Goal: Information Seeking & Learning: Obtain resource

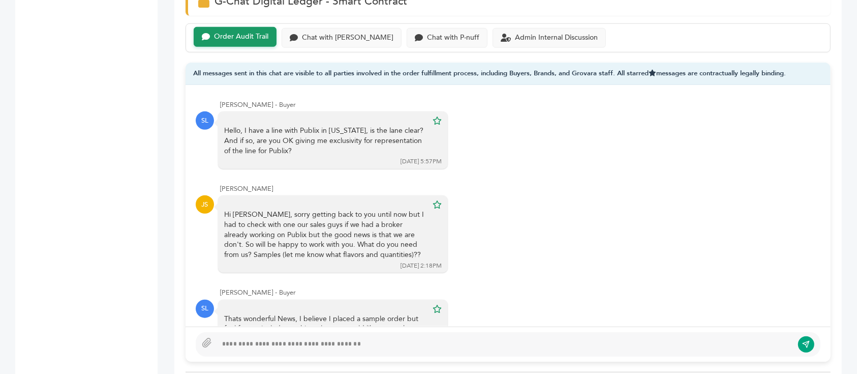
scroll to position [341, 0]
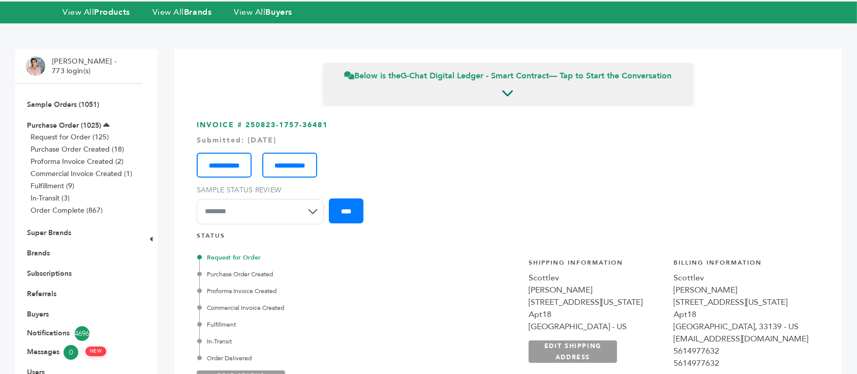
scroll to position [0, 0]
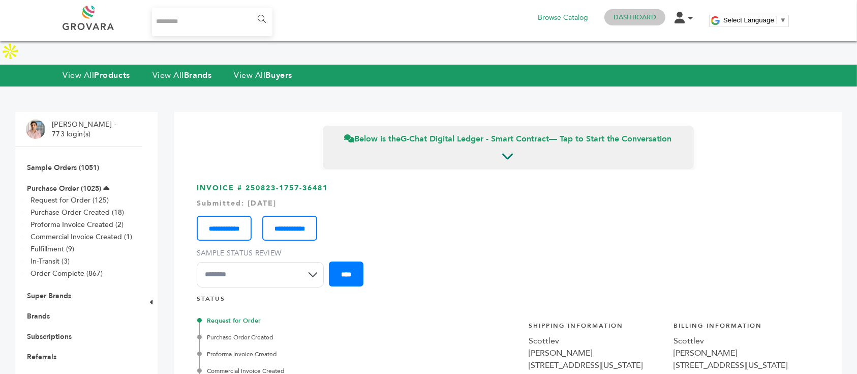
click at [640, 16] on link "Dashboard" at bounding box center [635, 17] width 43 height 9
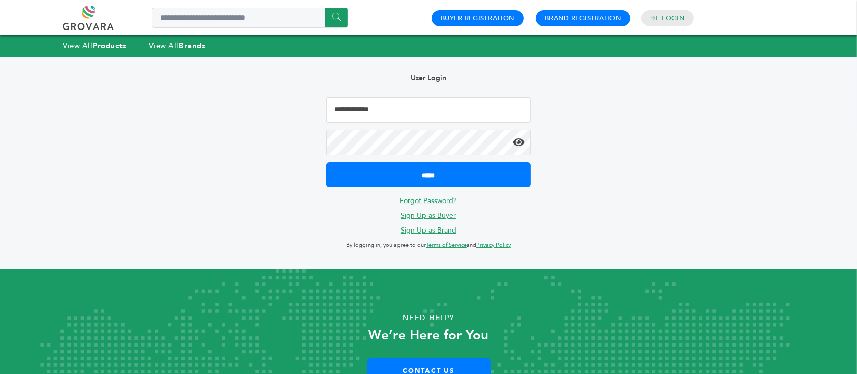
type input "**********"
click at [0, 205] on div "**********" at bounding box center [428, 212] width 857 height 424
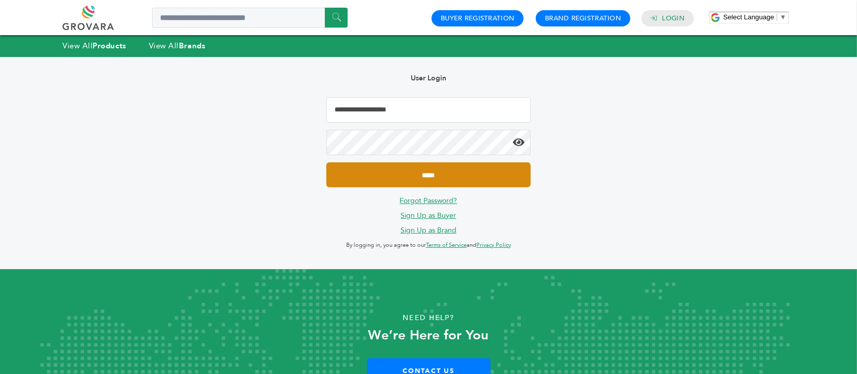
click at [404, 171] on input "*****" at bounding box center [428, 174] width 204 height 25
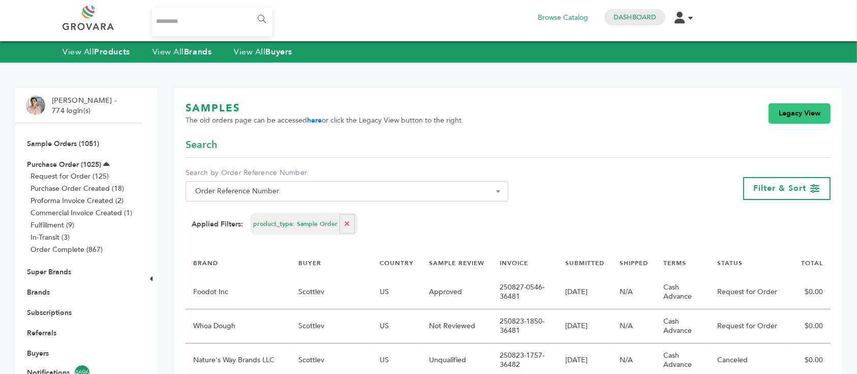
click at [801, 111] on link "Legacy View" at bounding box center [800, 113] width 62 height 20
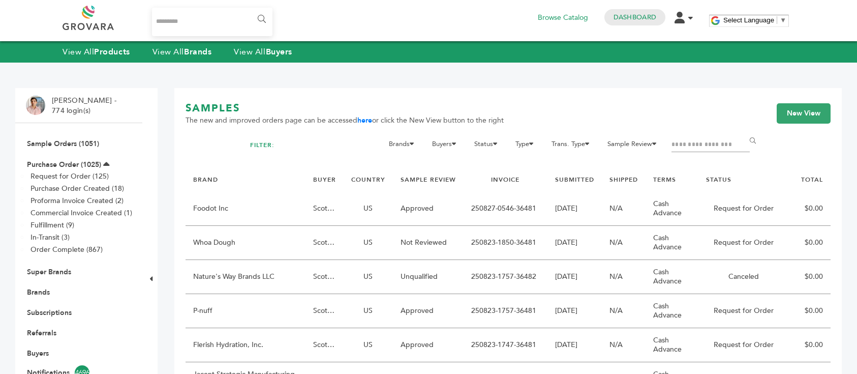
click at [714, 148] on input "Filter by keywords" at bounding box center [711, 145] width 78 height 14
type input "******"
click at [743, 131] on input "******" at bounding box center [754, 141] width 23 height 20
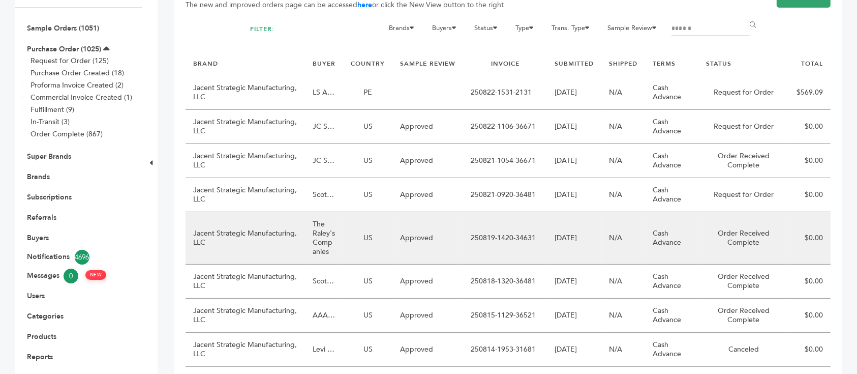
scroll to position [203, 0]
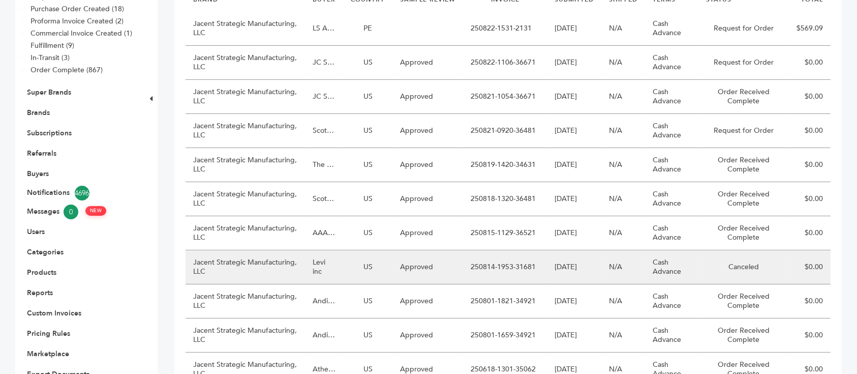
click at [329, 250] on td "Levi inc" at bounding box center [325, 267] width 38 height 34
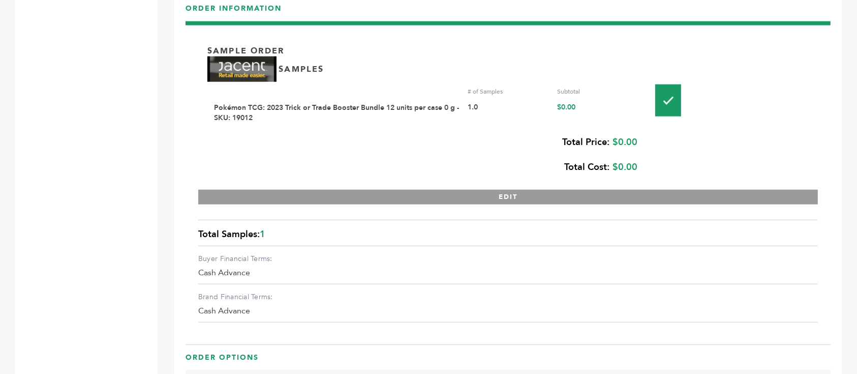
scroll to position [1152, 0]
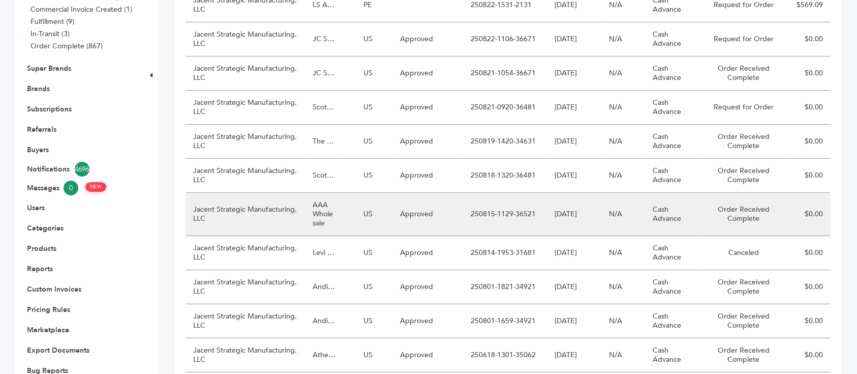
click at [325, 211] on td "AAA Wholesale" at bounding box center [325, 214] width 38 height 43
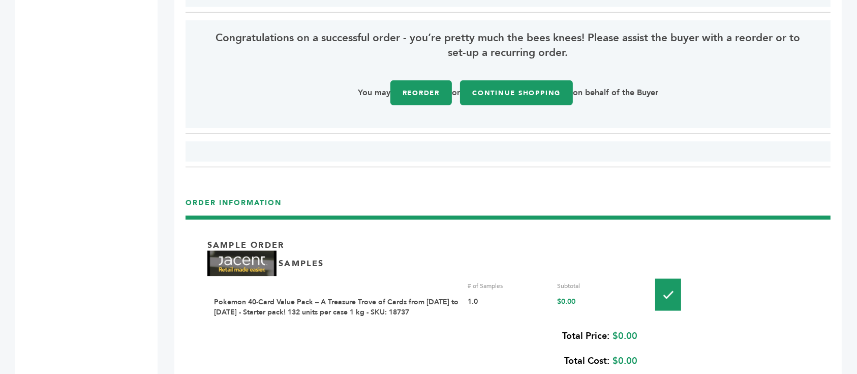
scroll to position [1152, 0]
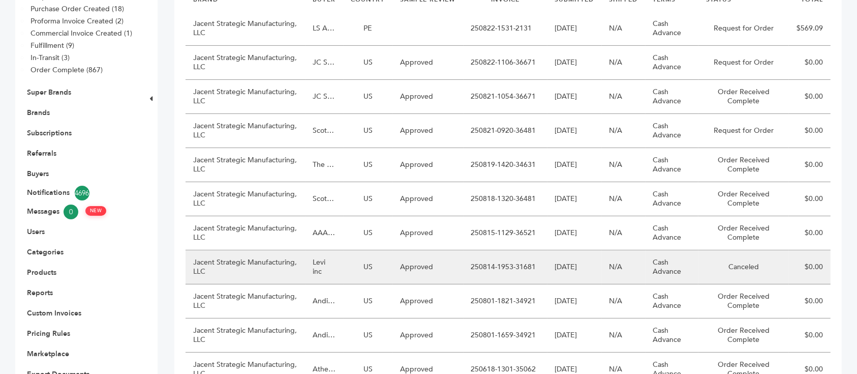
click at [330, 250] on td "Levi inc" at bounding box center [325, 267] width 38 height 34
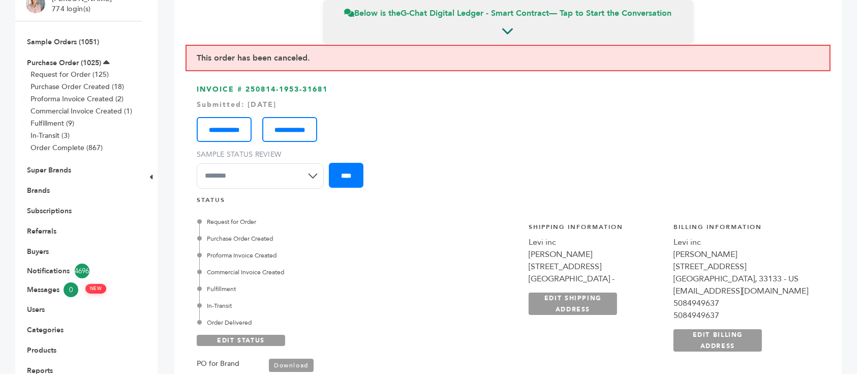
scroll to position [135, 0]
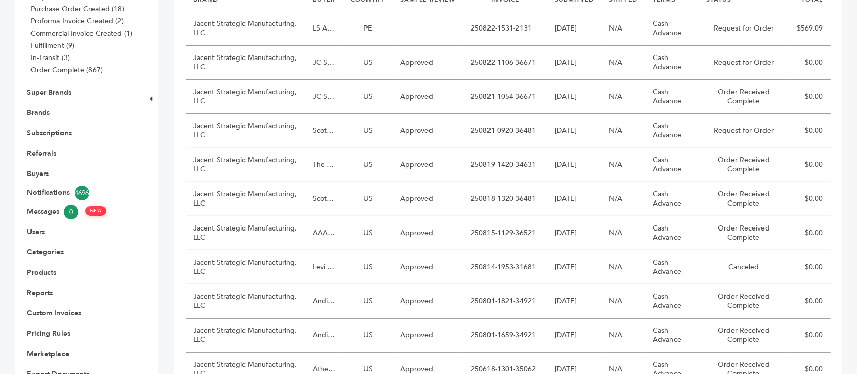
scroll to position [135, 0]
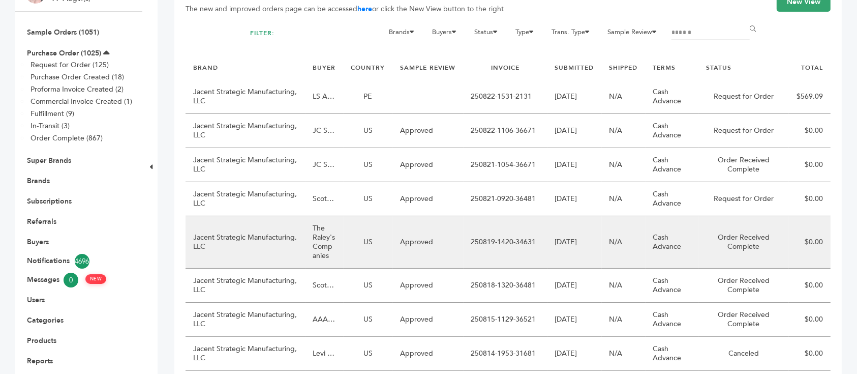
click at [336, 217] on td "The Raley's Companies" at bounding box center [325, 242] width 38 height 52
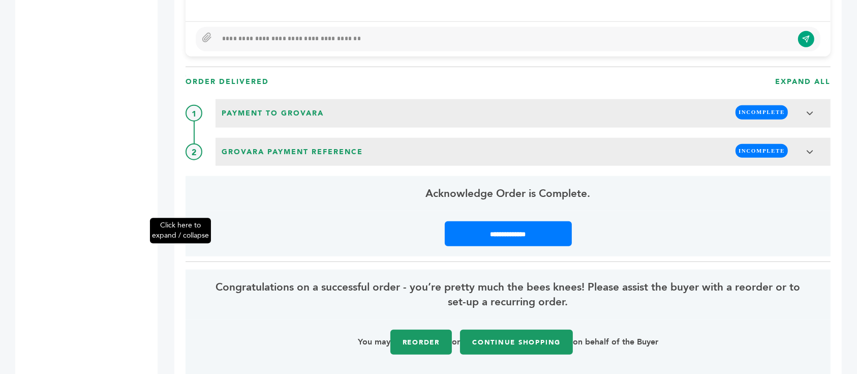
scroll to position [1355, 0]
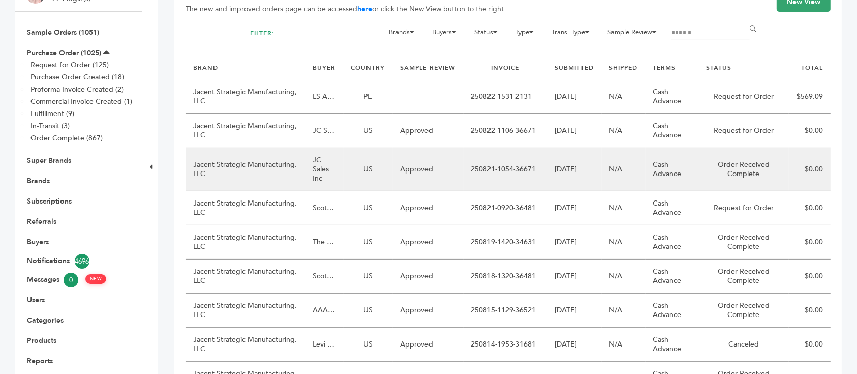
click at [339, 148] on td "JC Sales Inc" at bounding box center [325, 169] width 38 height 43
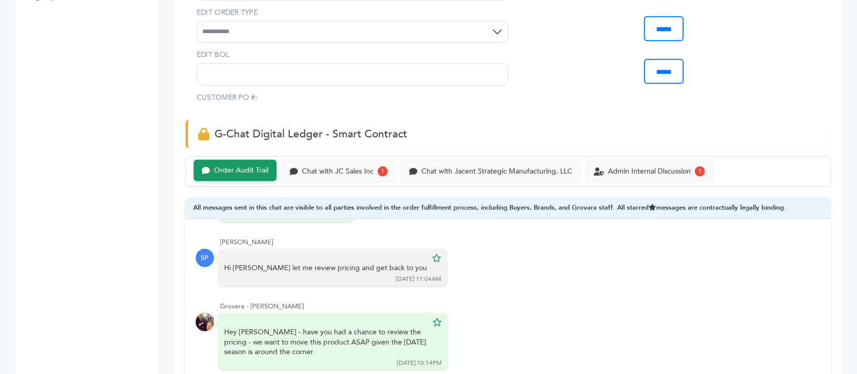
scroll to position [542, 0]
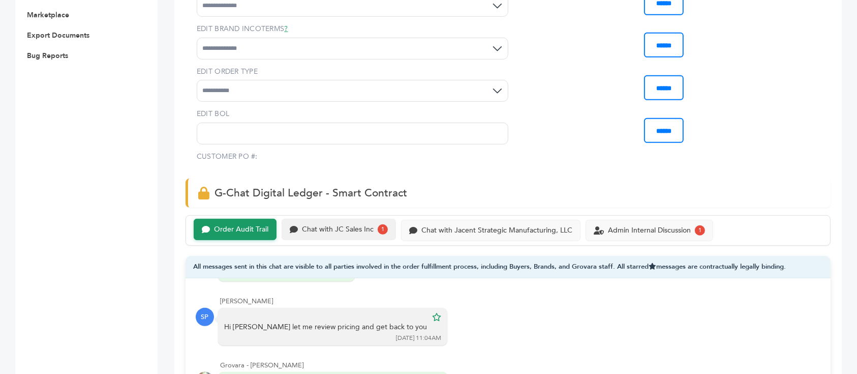
click at [318, 225] on div "Chat with JC Sales Inc" at bounding box center [338, 229] width 72 height 9
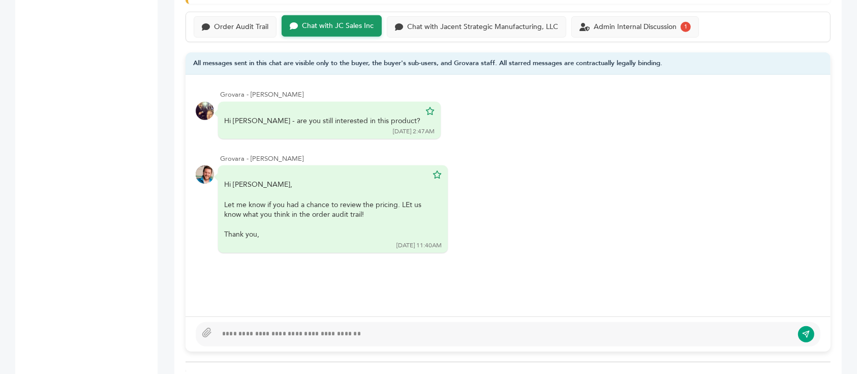
scroll to position [678, 0]
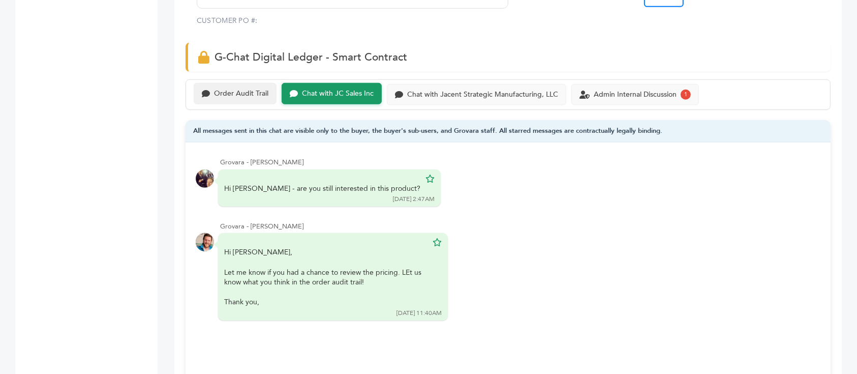
click at [228, 83] on div "Order Audit Trail" at bounding box center [235, 93] width 83 height 21
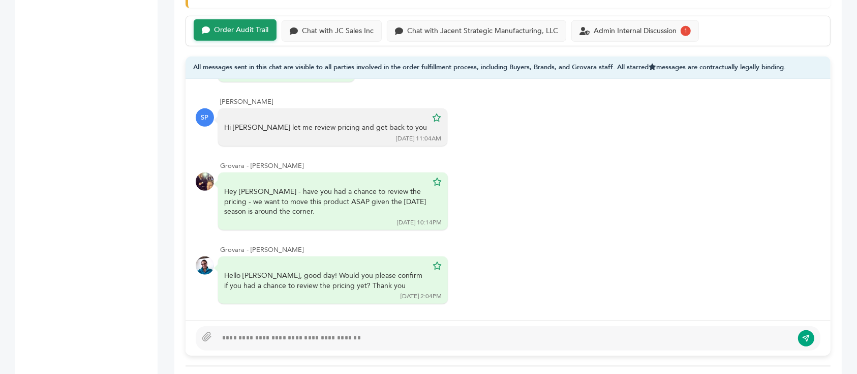
scroll to position [678, 0]
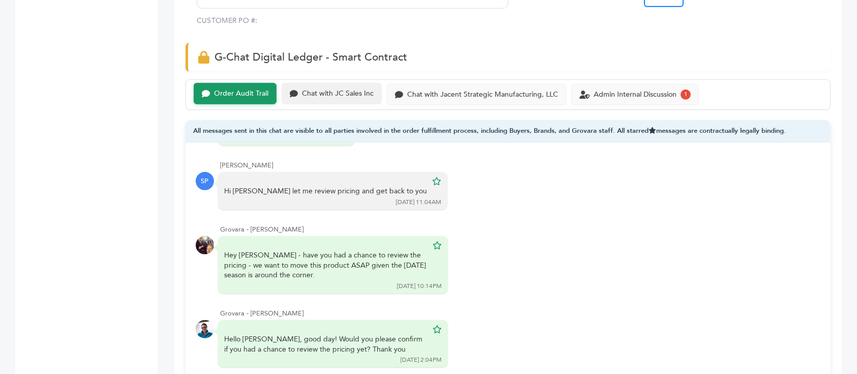
click at [354, 89] on div "Chat with JC Sales Inc" at bounding box center [338, 93] width 72 height 9
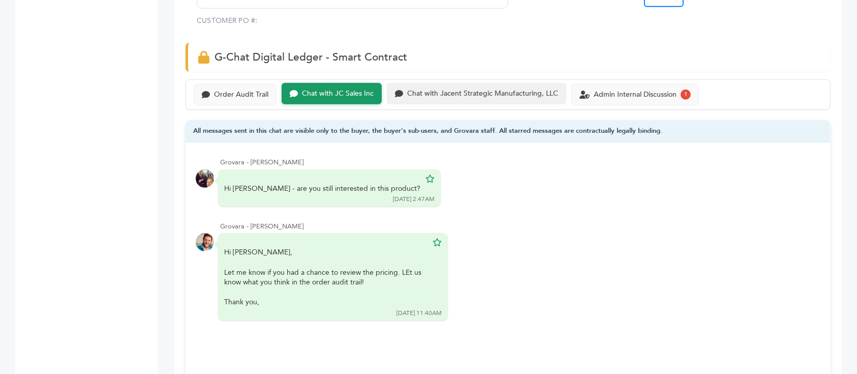
click at [533, 89] on div "Chat with Jacent Strategic Manufacturing, LLC" at bounding box center [482, 93] width 151 height 9
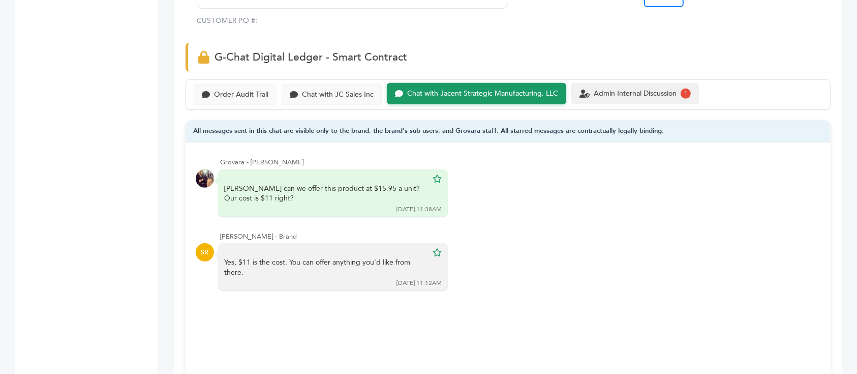
click at [634, 83] on div "Admin Internal Discussion 1" at bounding box center [635, 93] width 128 height 21
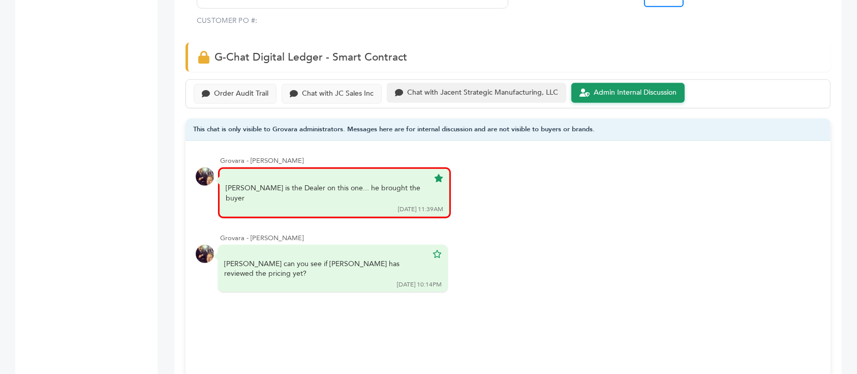
click at [508, 88] on div "Chat with Jacent Strategic Manufacturing, LLC" at bounding box center [482, 92] width 151 height 9
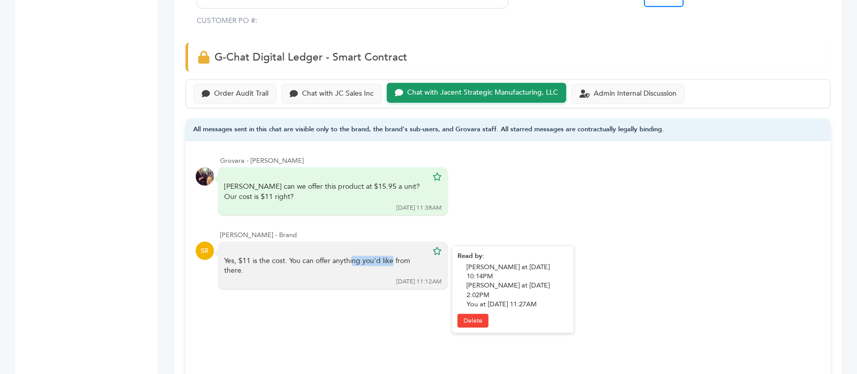
drag, startPoint x: 277, startPoint y: 234, endPoint x: 318, endPoint y: 234, distance: 41.2
click at [316, 256] on div "Yes, $11 is the cost. You can offer anything you'd like from there." at bounding box center [325, 266] width 203 height 20
click at [318, 256] on div "Yes, $11 is the cost. You can offer anything you'd like from there." at bounding box center [325, 266] width 203 height 20
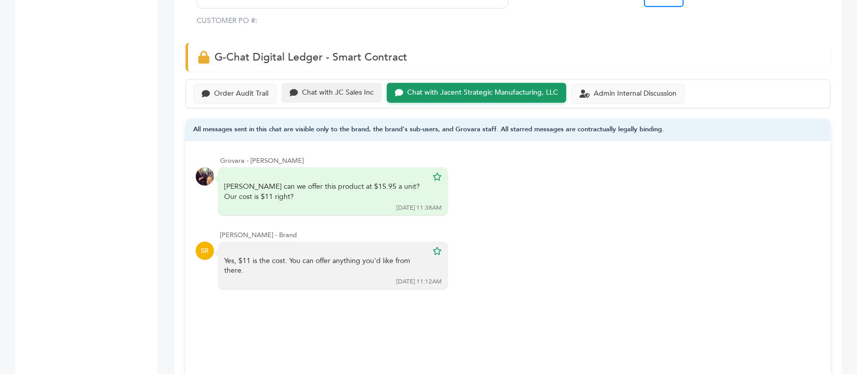
click at [323, 83] on div "Chat with JC Sales Inc" at bounding box center [332, 93] width 100 height 20
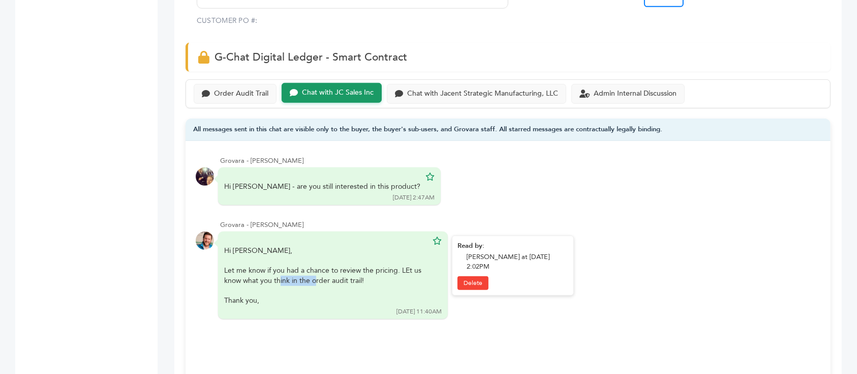
drag, startPoint x: 280, startPoint y: 253, endPoint x: 329, endPoint y: 262, distance: 50.7
click at [328, 261] on div "Hi Sonny, Let me know if you had a chance to review the pricing. LEt us know wh…" at bounding box center [325, 276] width 203 height 60
click at [331, 286] on div at bounding box center [325, 291] width 203 height 10
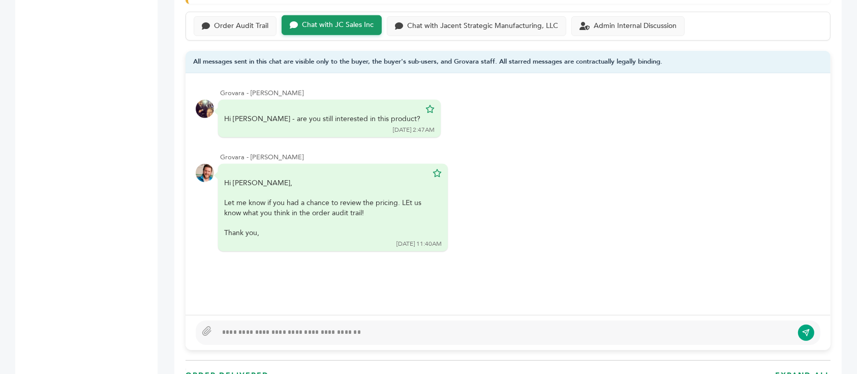
scroll to position [542, 0]
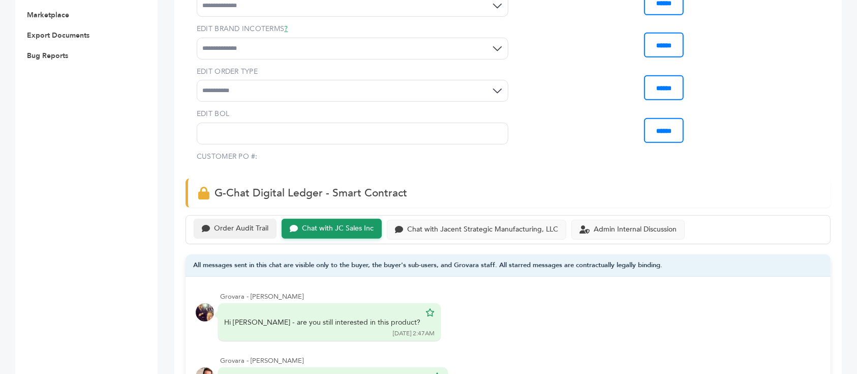
click at [250, 224] on div "Order Audit Trail" at bounding box center [241, 228] width 54 height 9
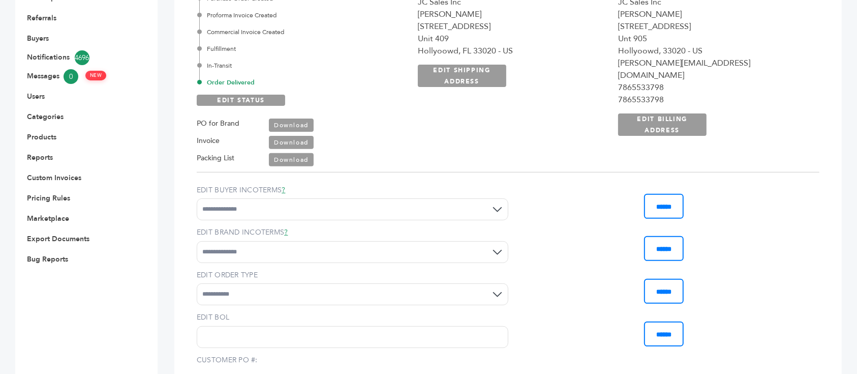
scroll to position [203, 0]
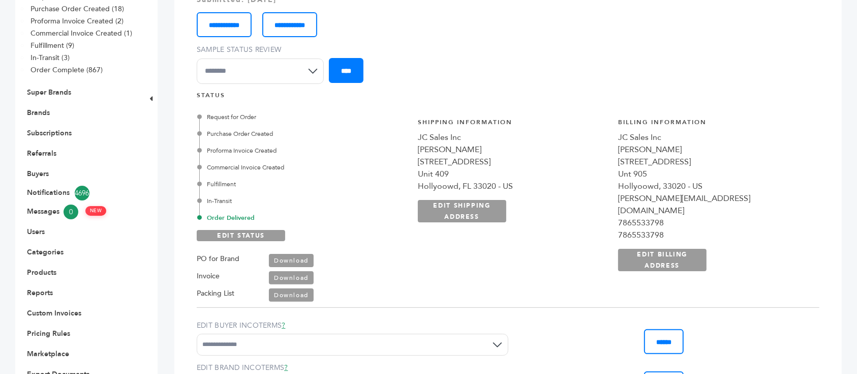
drag, startPoint x: 610, startPoint y: 114, endPoint x: 638, endPoint y: 131, distance: 32.6
click at [608, 130] on div "**********" at bounding box center [513, 195] width 190 height 154
click at [608, 143] on div "Sonny Perez" at bounding box center [513, 149] width 190 height 12
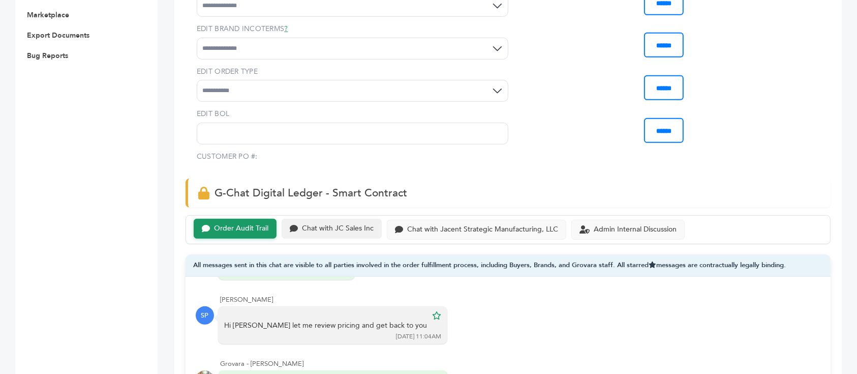
click at [337, 224] on div "Chat with JC Sales Inc" at bounding box center [338, 228] width 72 height 9
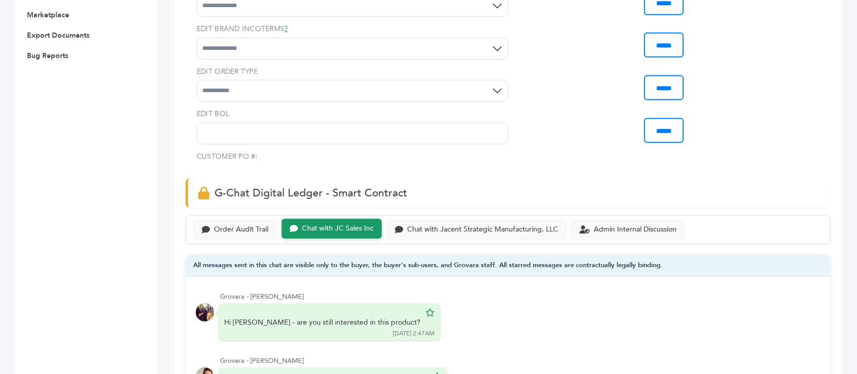
scroll to position [813, 0]
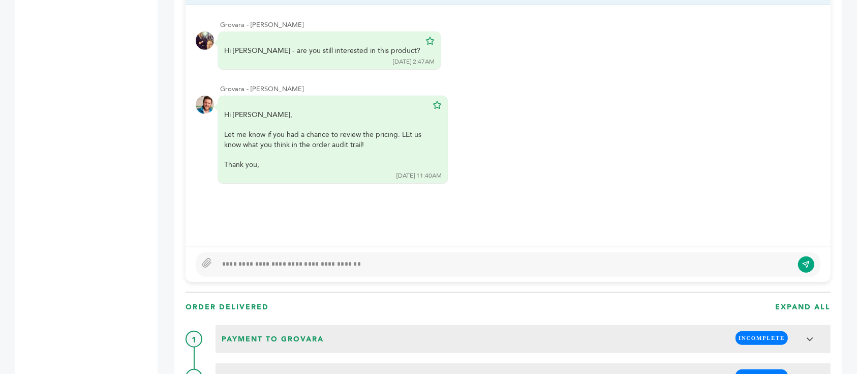
click at [312, 258] on div at bounding box center [505, 264] width 576 height 12
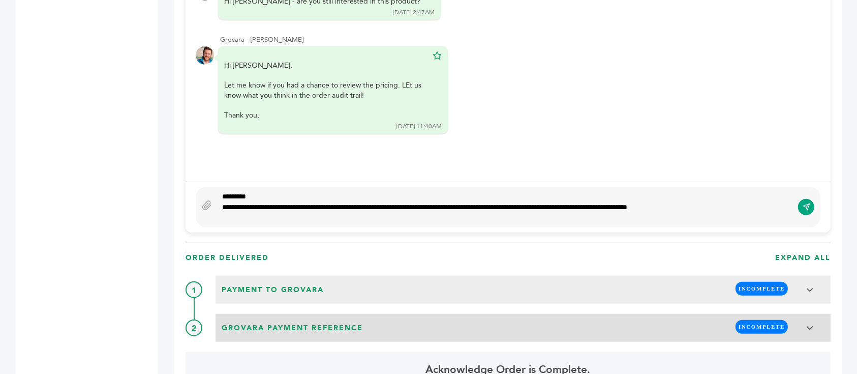
scroll to position [874, 0]
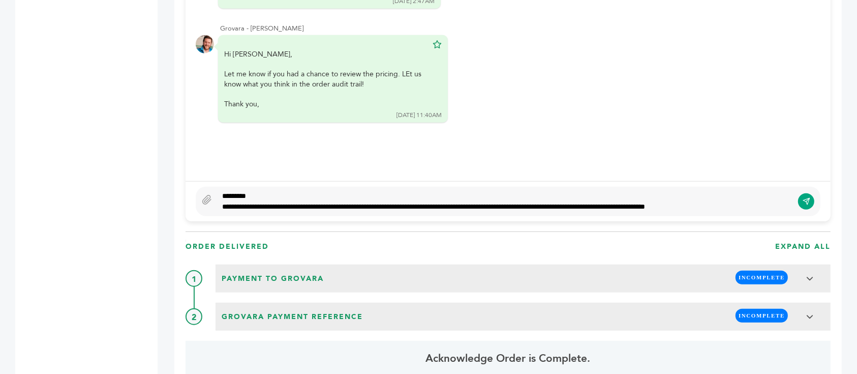
type textarea "**********"
click at [806, 193] on button "submit" at bounding box center [806, 201] width 17 height 17
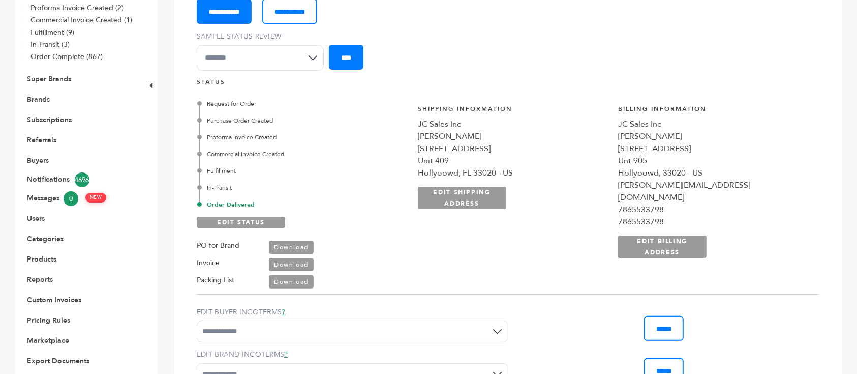
scroll to position [196, 0]
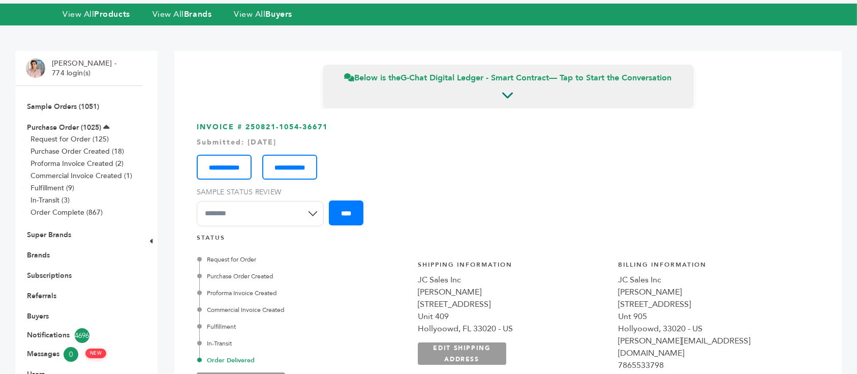
scroll to position [36, 0]
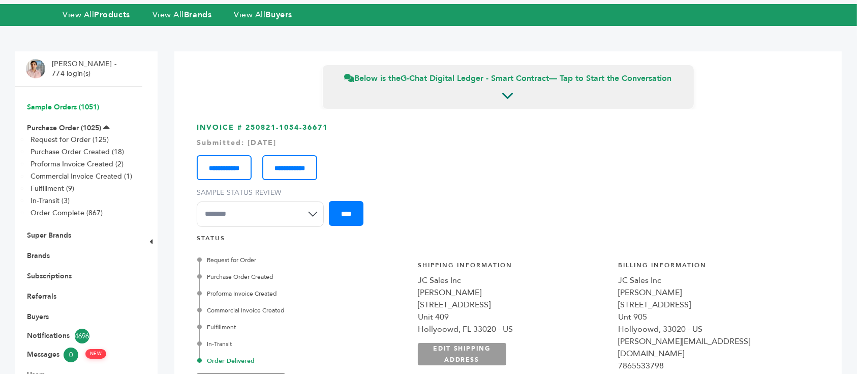
click at [82, 102] on link "Sample Orders (1051)" at bounding box center [63, 107] width 72 height 10
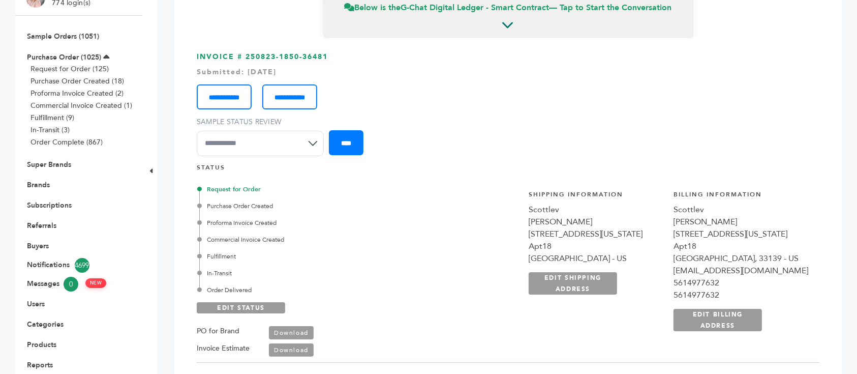
scroll to position [68, 0]
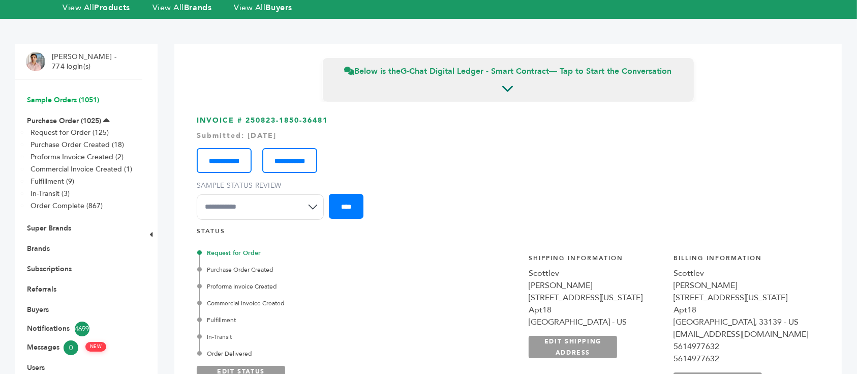
click at [61, 95] on link "Sample Orders (1051)" at bounding box center [63, 100] width 72 height 10
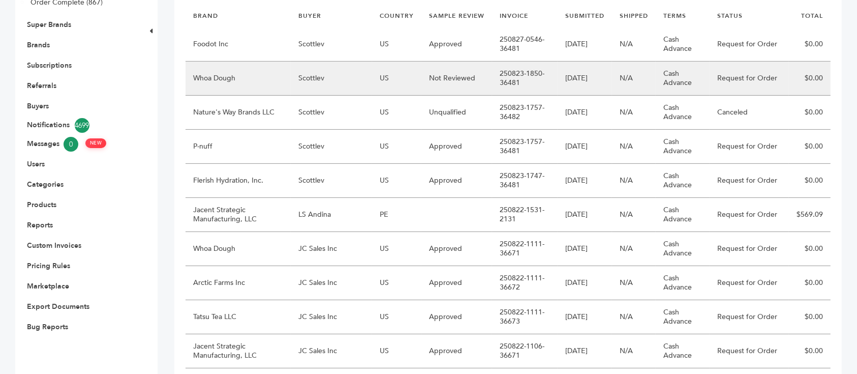
scroll to position [203, 0]
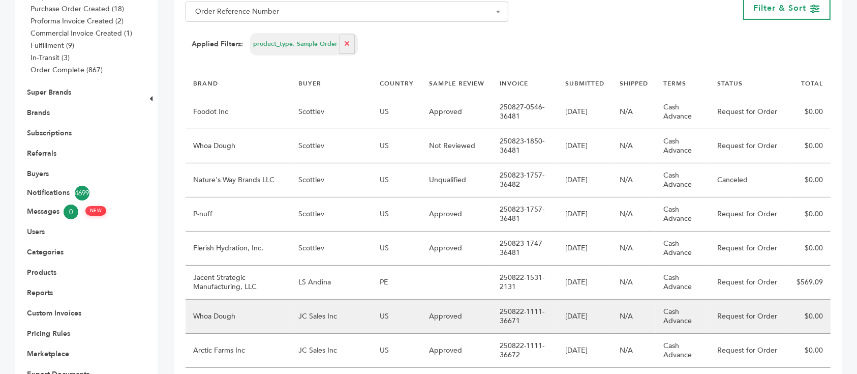
click at [267, 299] on td "Whoa Dough" at bounding box center [238, 316] width 105 height 34
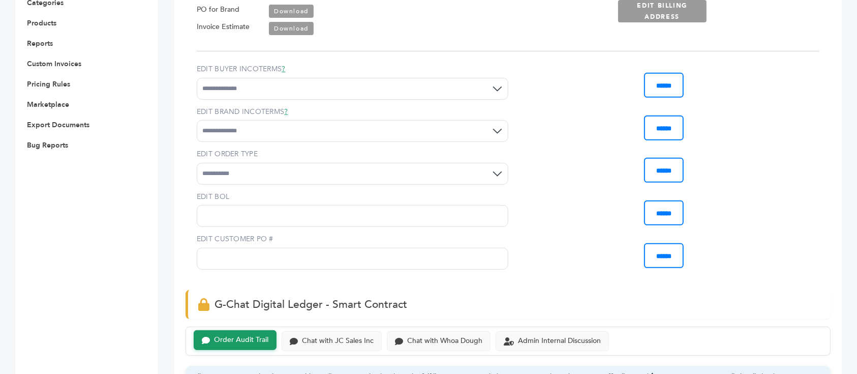
scroll to position [678, 0]
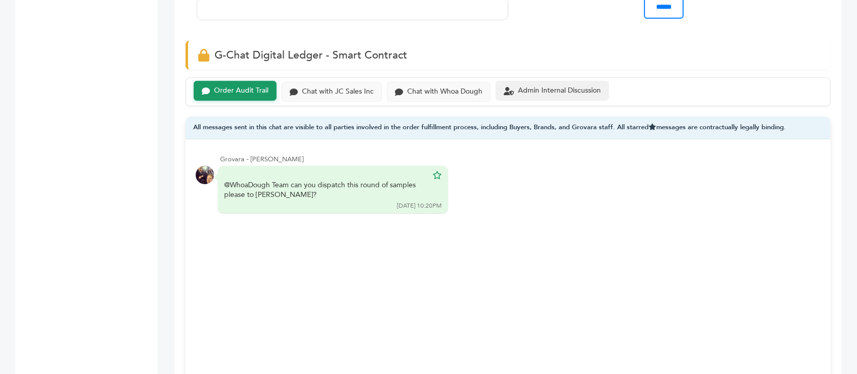
click at [558, 86] on div "Admin Internal Discussion" at bounding box center [552, 91] width 113 height 20
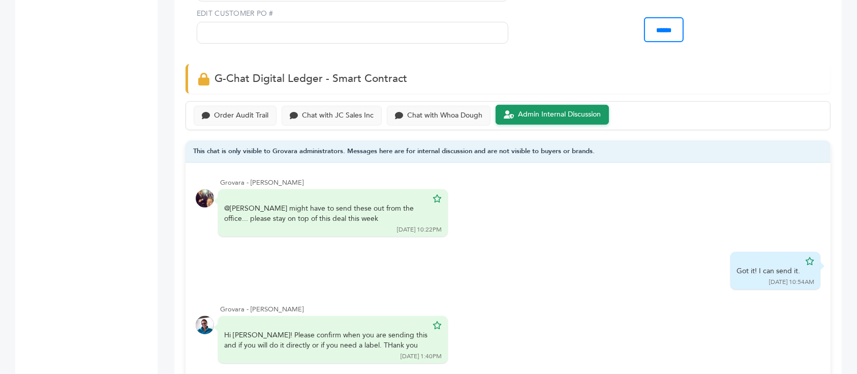
scroll to position [43, 0]
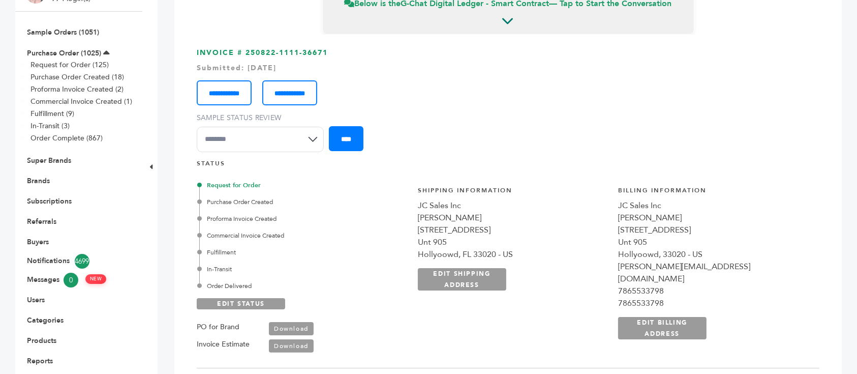
scroll to position [0, 0]
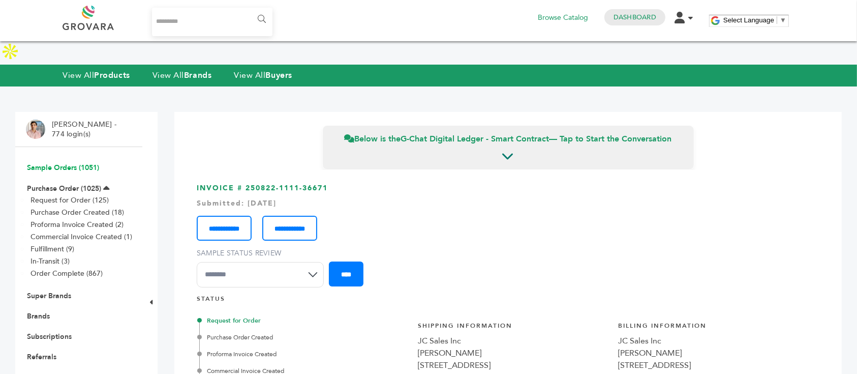
click at [62, 163] on link "Sample Orders (1051)" at bounding box center [63, 168] width 72 height 10
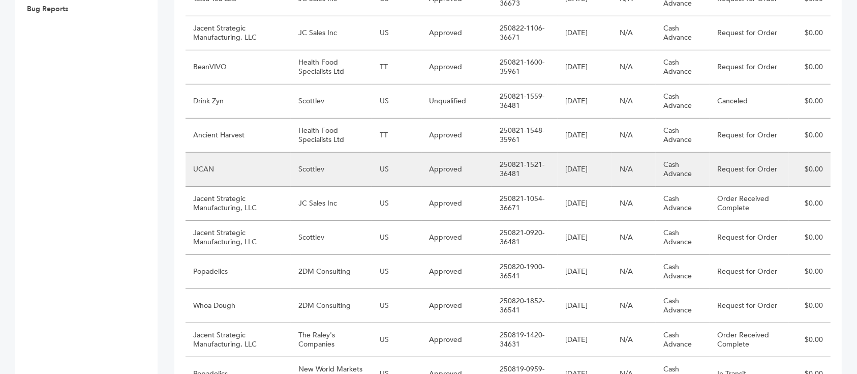
scroll to position [610, 0]
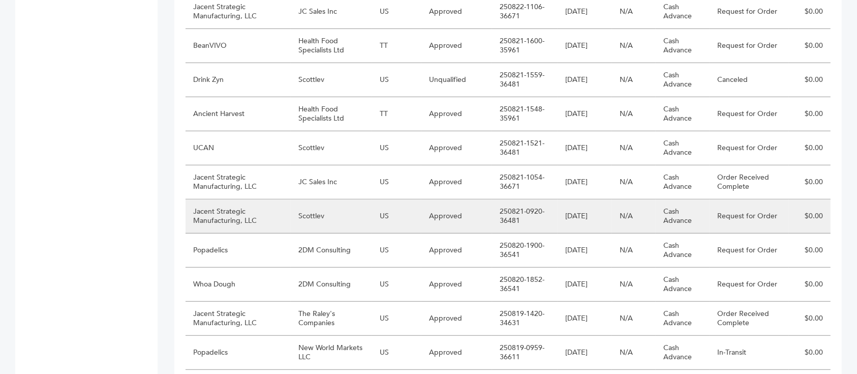
click at [291, 200] on td "Scottlev" at bounding box center [332, 216] width 82 height 34
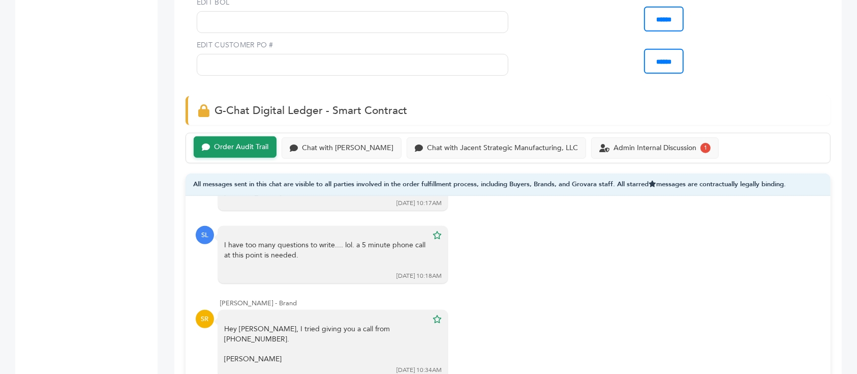
scroll to position [542, 0]
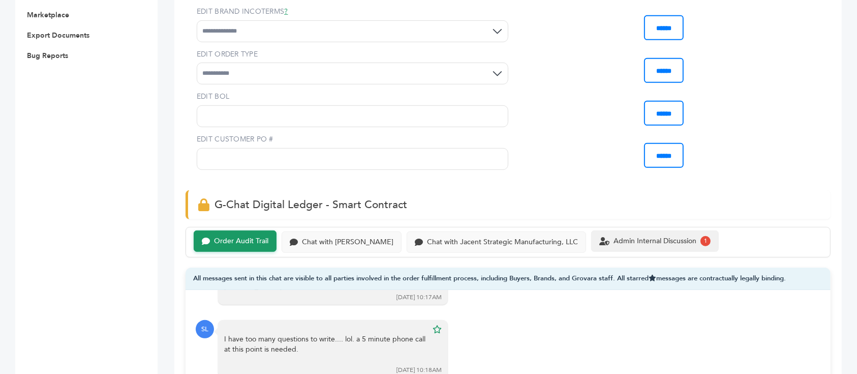
click at [625, 230] on div "Admin Internal Discussion 1" at bounding box center [655, 240] width 128 height 21
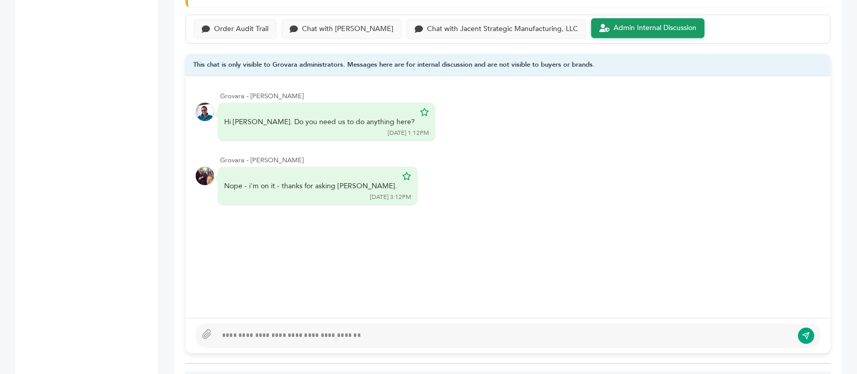
scroll to position [678, 0]
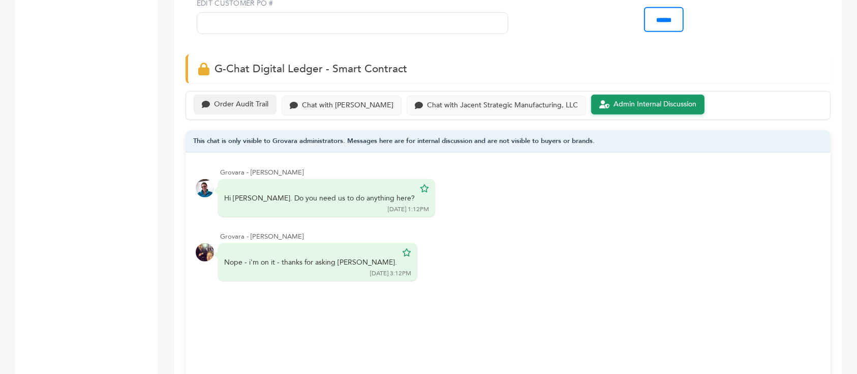
click at [235, 100] on div "Order Audit Trail" at bounding box center [241, 104] width 54 height 9
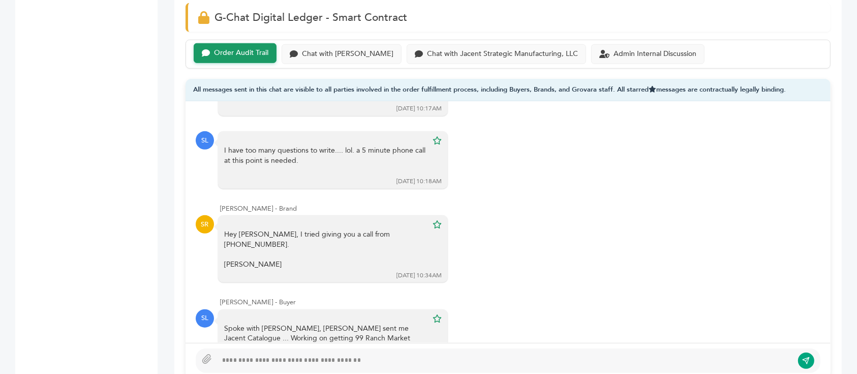
scroll to position [542, 0]
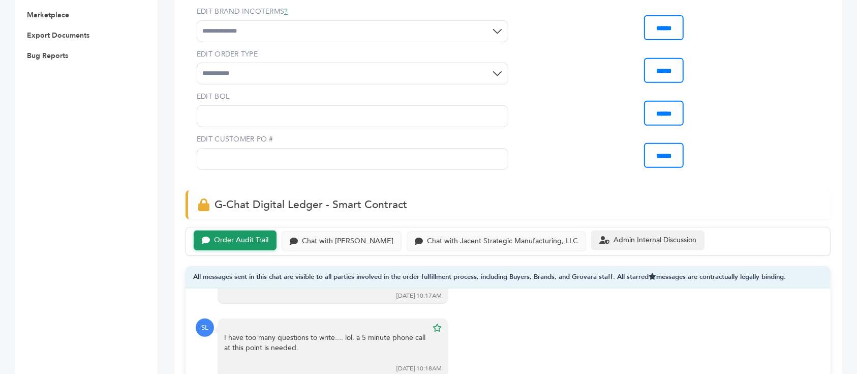
click at [614, 236] on div "Admin Internal Discussion" at bounding box center [655, 240] width 83 height 9
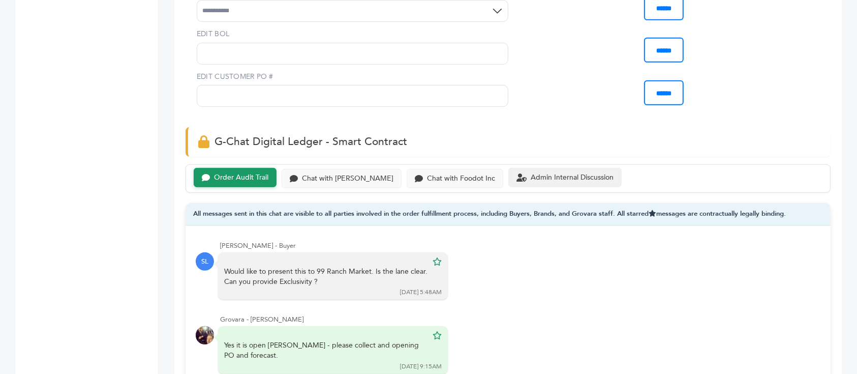
scroll to position [610, 0]
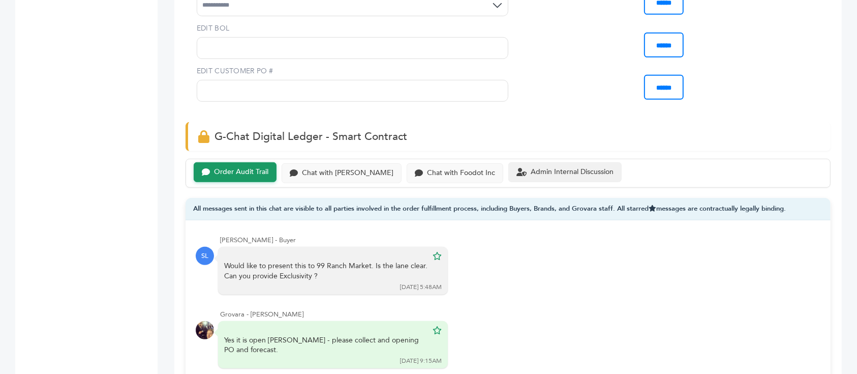
click at [531, 168] on div "Admin Internal Discussion" at bounding box center [572, 172] width 83 height 9
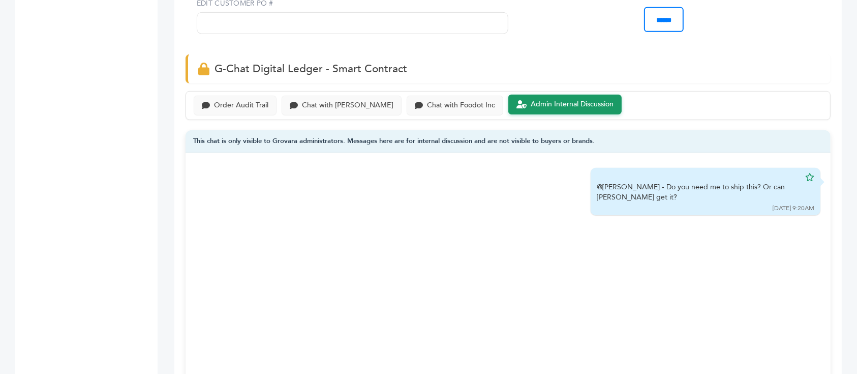
scroll to position [813, 0]
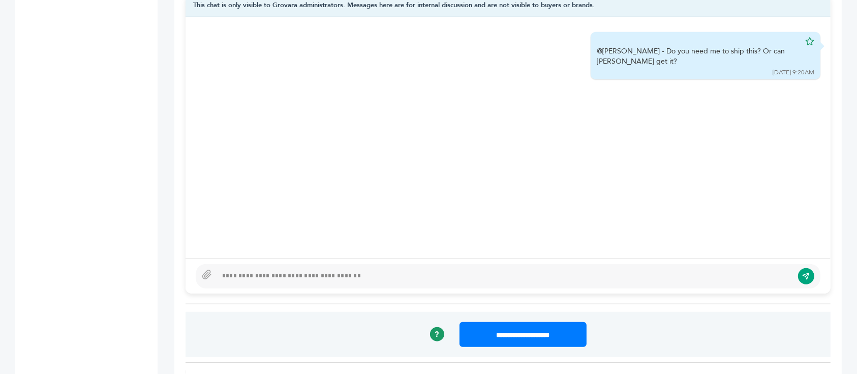
click at [469, 270] on div at bounding box center [505, 276] width 576 height 12
click at [451, 264] on div at bounding box center [508, 276] width 625 height 24
click at [449, 264] on div at bounding box center [508, 276] width 625 height 24
click at [447, 270] on div at bounding box center [505, 276] width 576 height 12
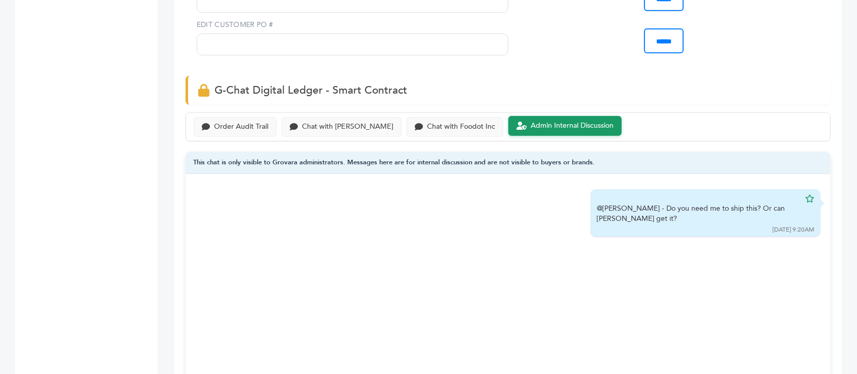
scroll to position [542, 0]
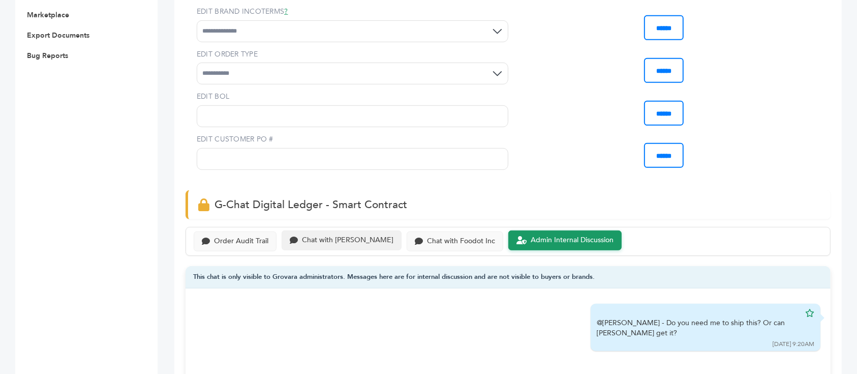
click at [325, 230] on div "Chat with Scottlev" at bounding box center [342, 240] width 120 height 20
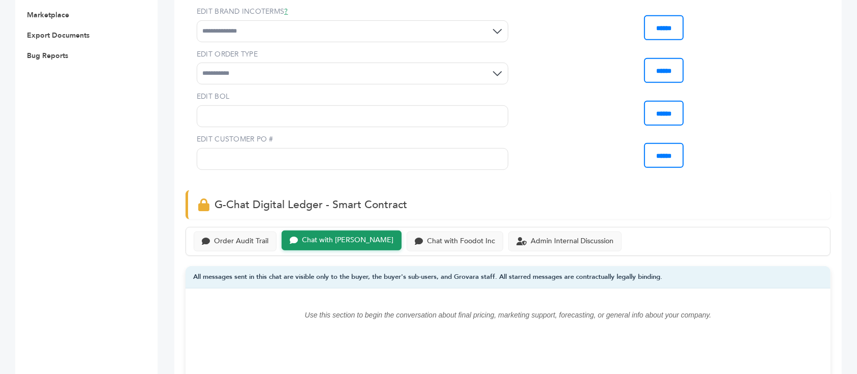
scroll to position [678, 0]
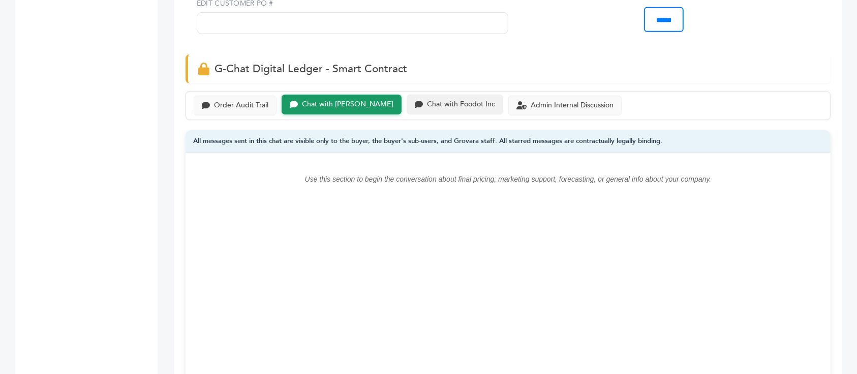
click at [423, 95] on div "Chat with Foodot Inc" at bounding box center [455, 105] width 97 height 20
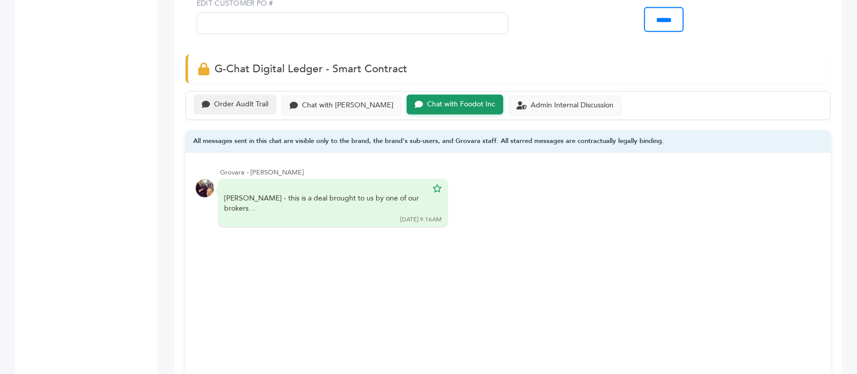
click at [252, 100] on div "Order Audit Trail" at bounding box center [241, 104] width 54 height 9
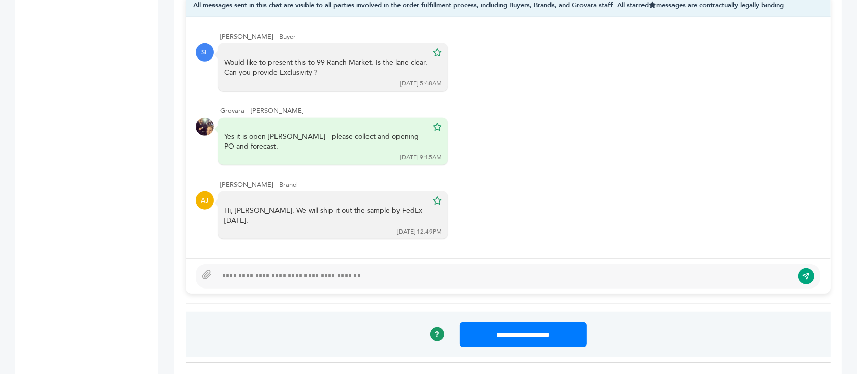
scroll to position [678, 0]
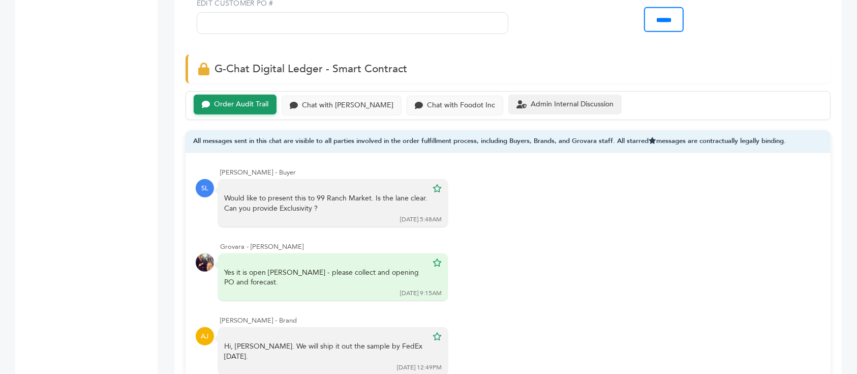
click at [539, 100] on div "Admin Internal Discussion" at bounding box center [572, 104] width 83 height 9
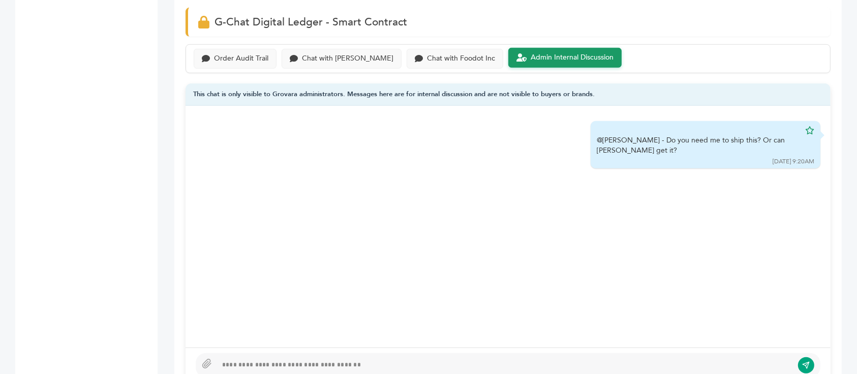
scroll to position [745, 0]
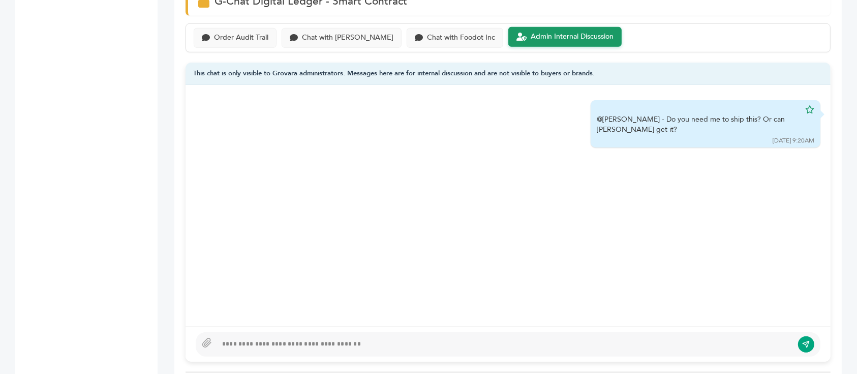
click at [323, 338] on div at bounding box center [505, 344] width 576 height 12
type textarea "**********"
click at [803, 336] on button "submit" at bounding box center [806, 344] width 17 height 17
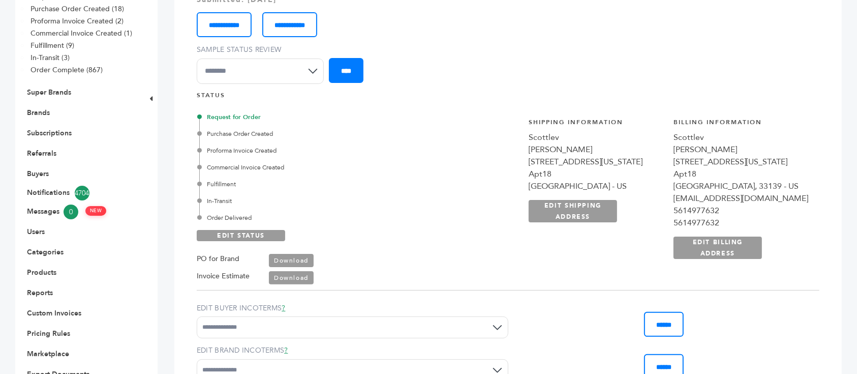
scroll to position [0, 0]
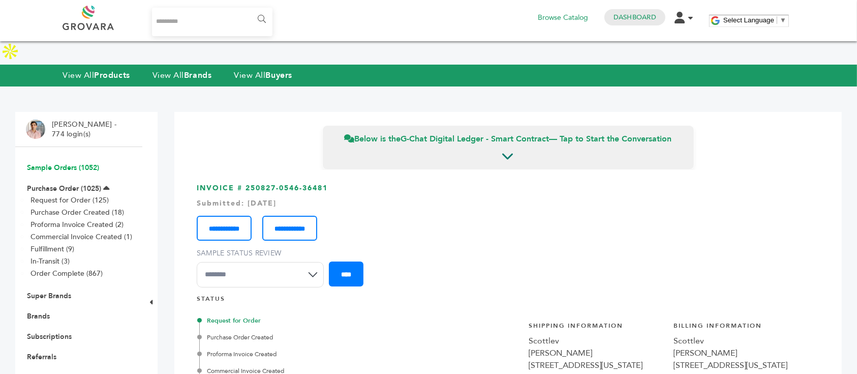
click at [77, 163] on link "Sample Orders (1052)" at bounding box center [63, 168] width 72 height 10
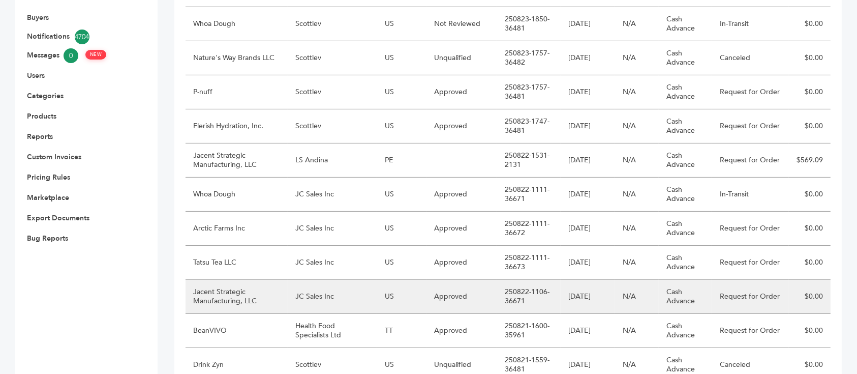
scroll to position [339, 0]
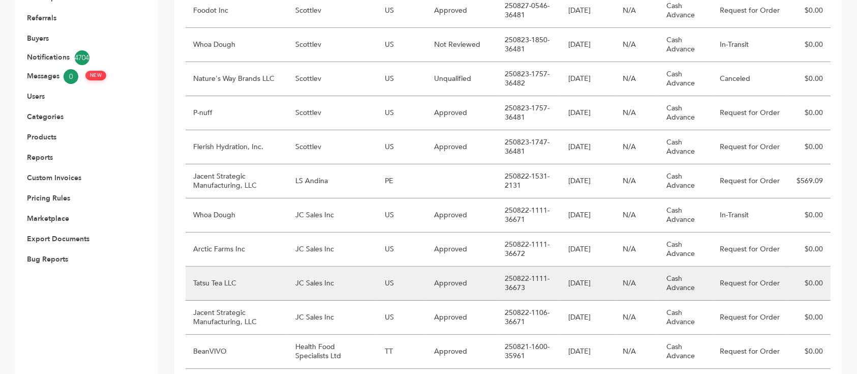
click at [318, 266] on td "JC Sales Inc" at bounding box center [332, 283] width 89 height 34
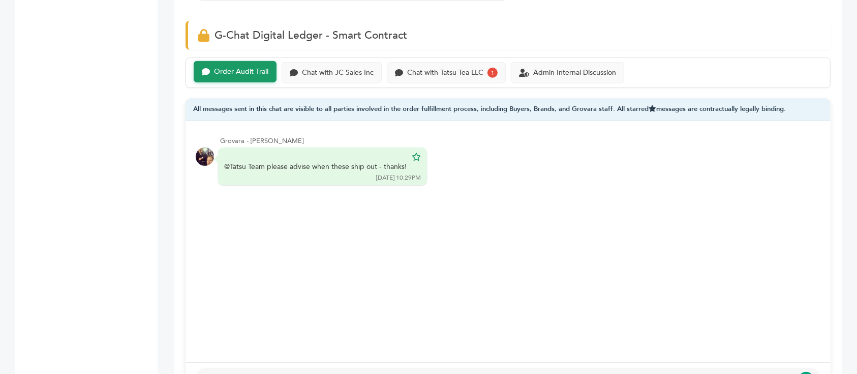
scroll to position [678, 0]
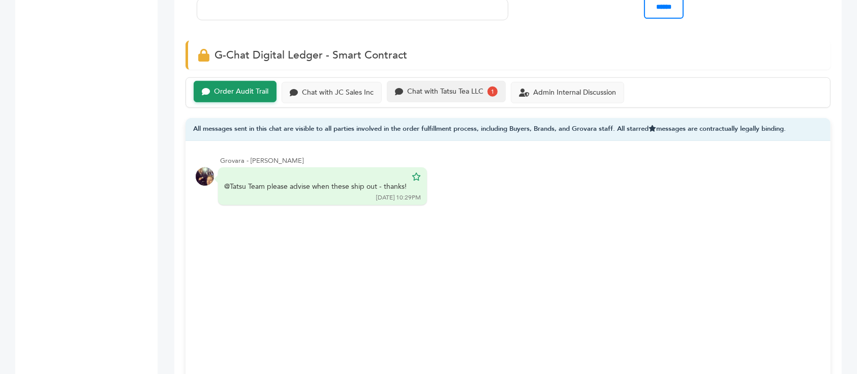
click at [438, 87] on div "Chat with Tatsu Tea LLC 1" at bounding box center [446, 91] width 119 height 21
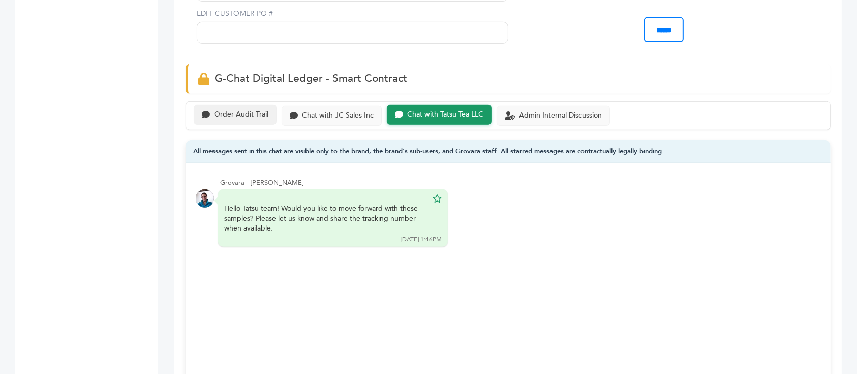
click at [229, 110] on div "Order Audit Trail" at bounding box center [241, 114] width 54 height 9
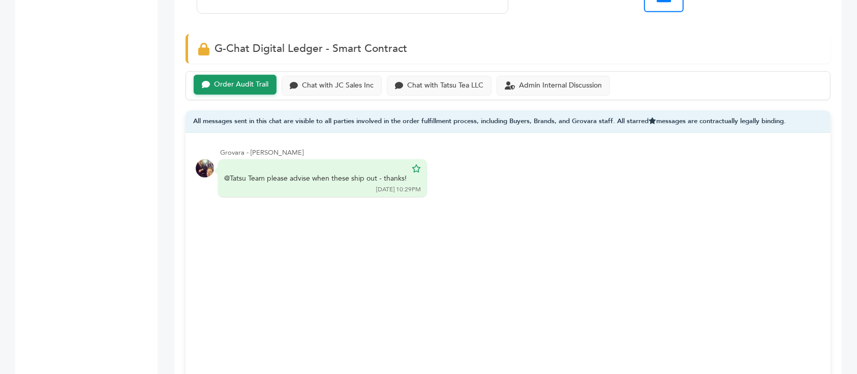
scroll to position [678, 0]
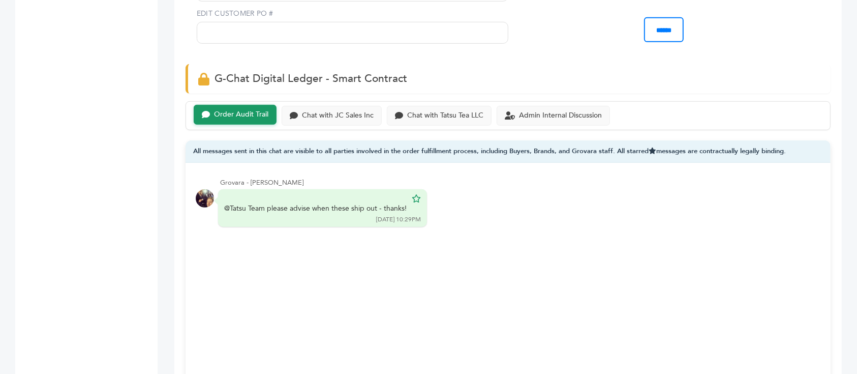
click at [354, 110] on div "Chat with JC Sales Inc" at bounding box center [338, 114] width 72 height 9
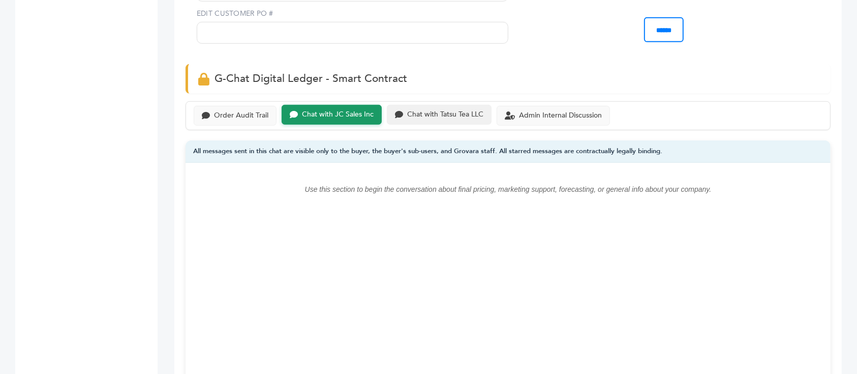
click at [444, 110] on div "Chat with Tatsu Tea LLC" at bounding box center [445, 114] width 76 height 9
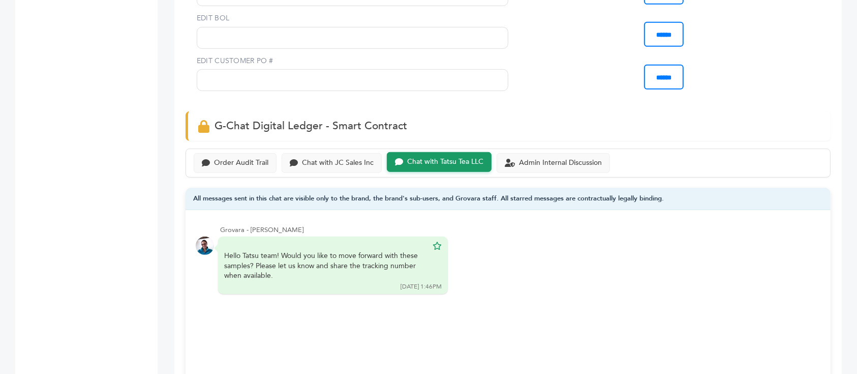
scroll to position [610, 0]
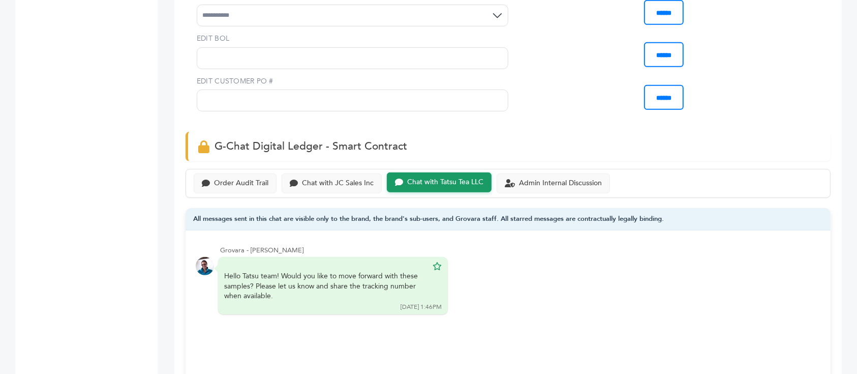
drag, startPoint x: 74, startPoint y: 125, endPoint x: 102, endPoint y: 5, distance: 123.2
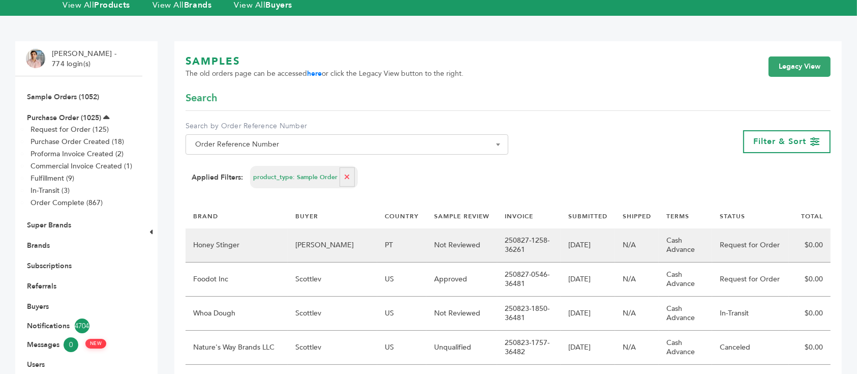
scroll to position [68, 0]
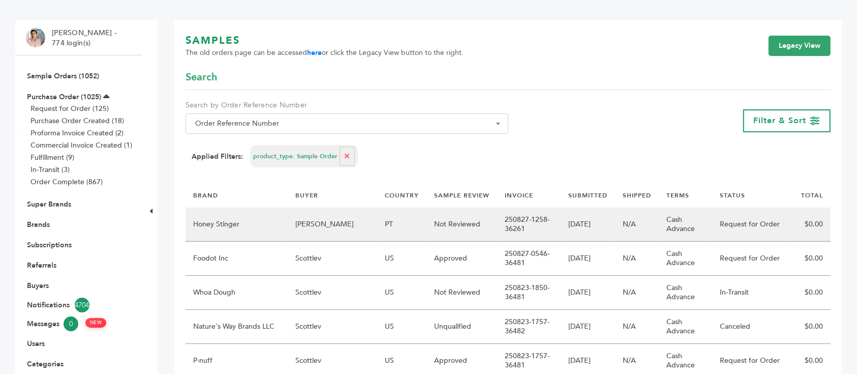
click at [355, 224] on td "[PERSON_NAME]" at bounding box center [332, 224] width 89 height 34
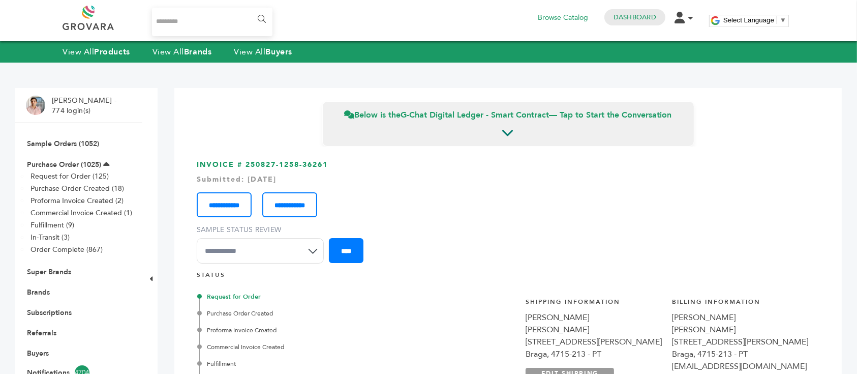
click at [216, 14] on input "Search..." at bounding box center [212, 22] width 120 height 28
type input "**********"
click at [250, 9] on input "******" at bounding box center [261, 19] width 23 height 20
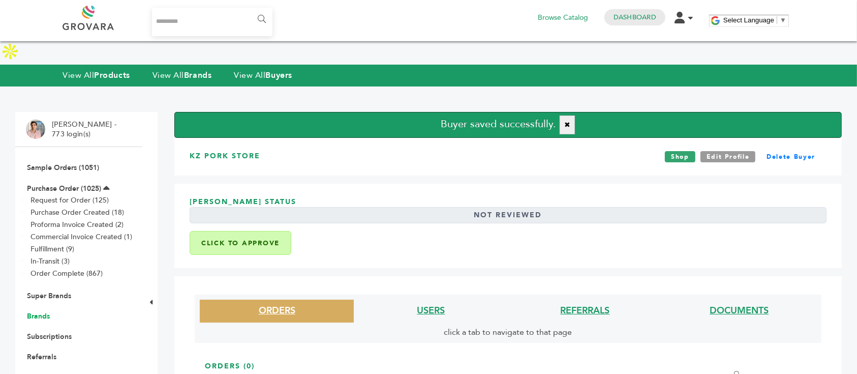
click at [33, 311] on link "Brands" at bounding box center [38, 316] width 23 height 10
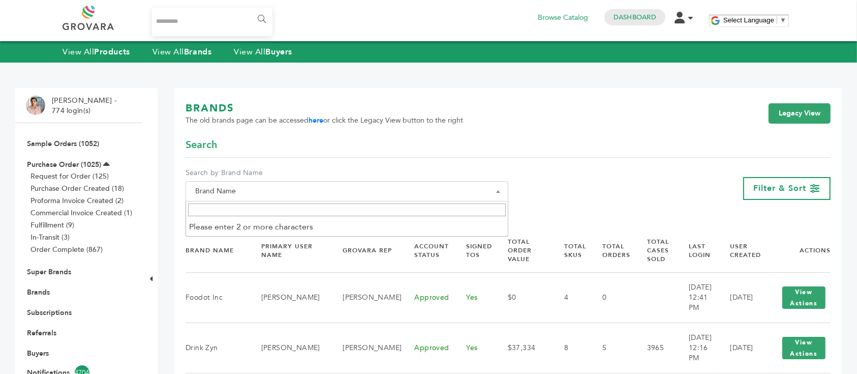
click at [394, 190] on span "Brand Name" at bounding box center [347, 191] width 312 height 14
click at [346, 212] on input "Search" at bounding box center [347, 209] width 318 height 13
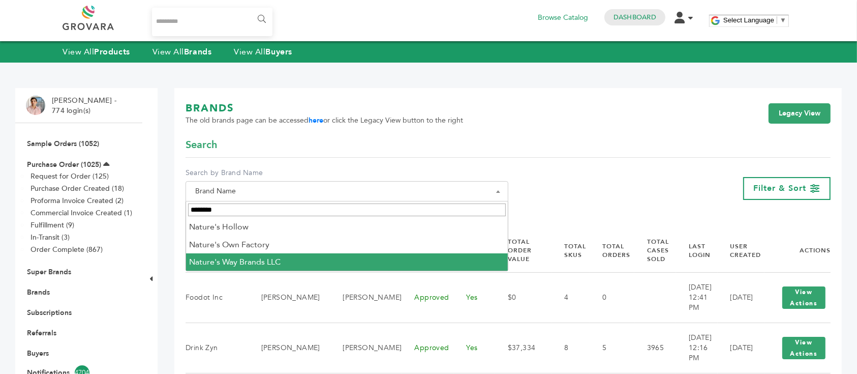
type input "********"
select select "**********"
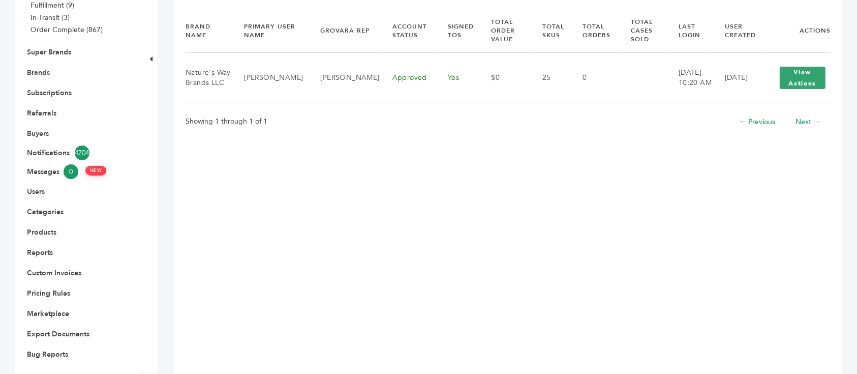
scroll to position [235, 0]
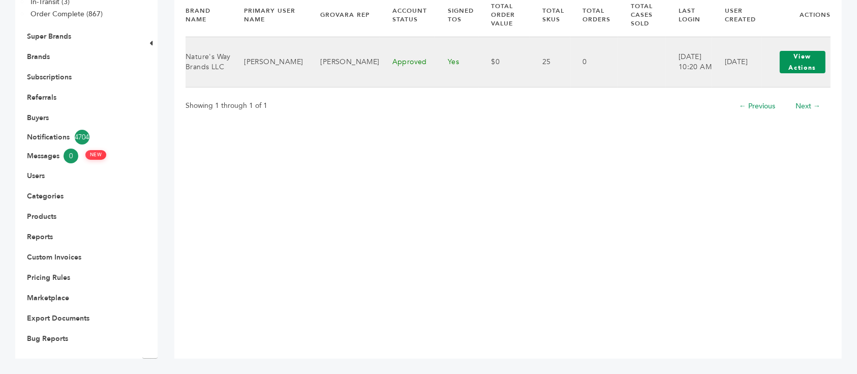
click at [791, 51] on button "View Actions" at bounding box center [803, 62] width 46 height 22
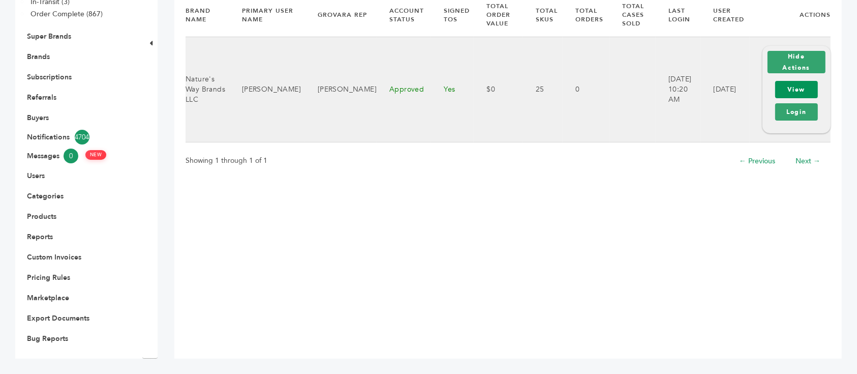
click at [802, 85] on link "View" at bounding box center [796, 89] width 43 height 17
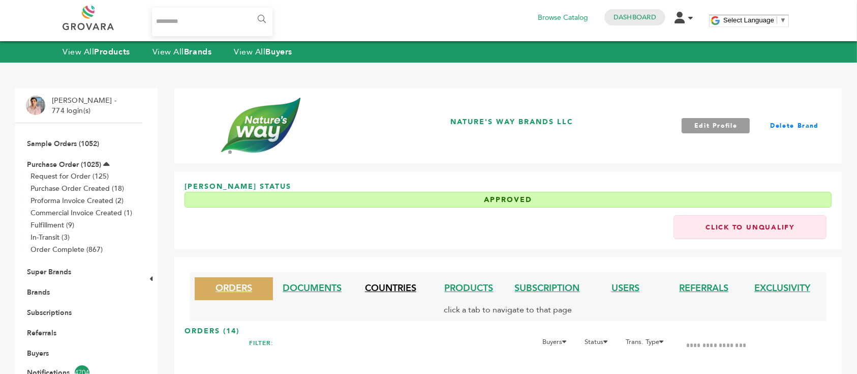
click at [387, 290] on link "COUNTRIES" at bounding box center [390, 288] width 51 height 13
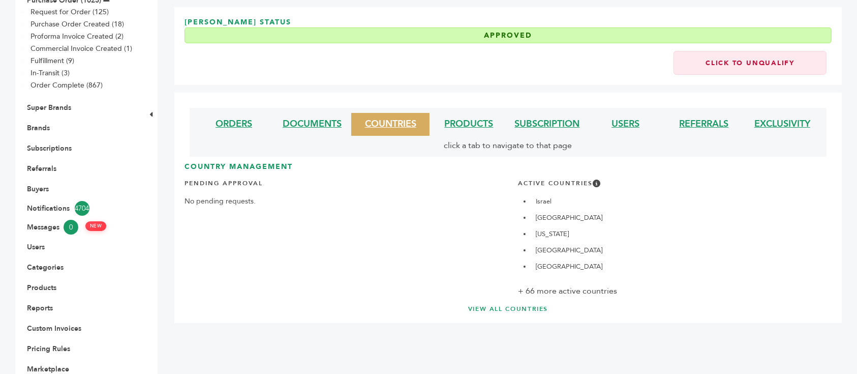
scroll to position [235, 0]
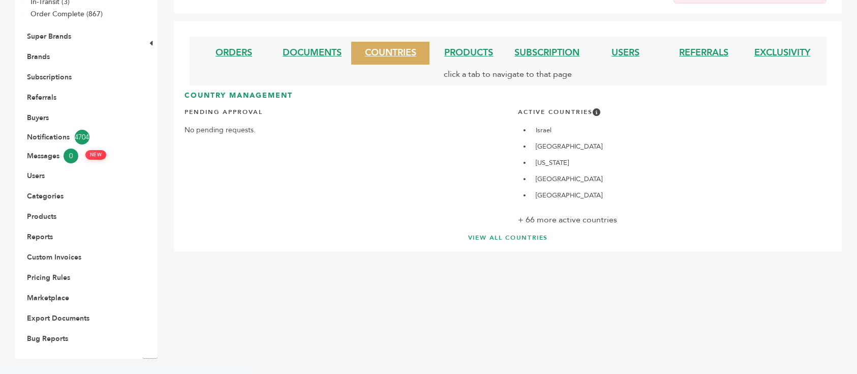
click at [528, 241] on link "VIEW ALL COUNTRIES" at bounding box center [508, 237] width 606 height 9
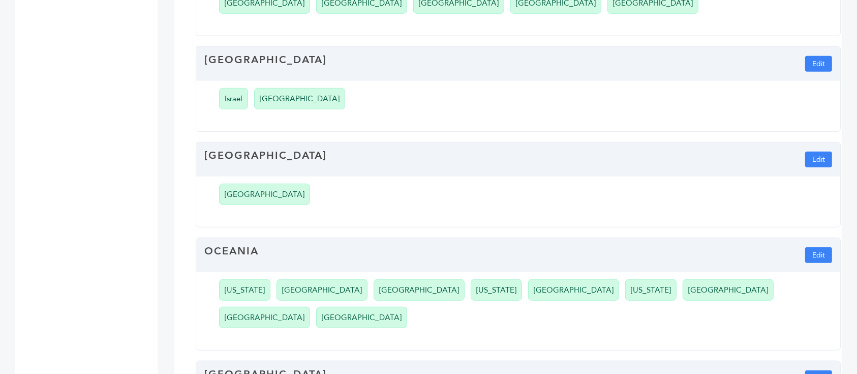
scroll to position [875, 0]
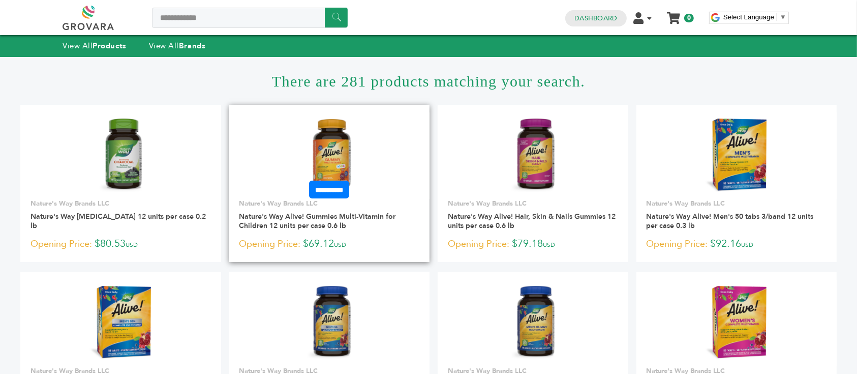
click at [328, 119] on img at bounding box center [329, 155] width 43 height 73
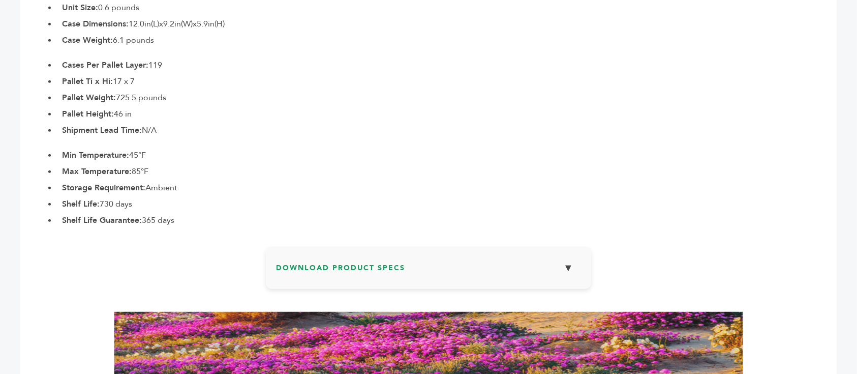
scroll to position [614, 0]
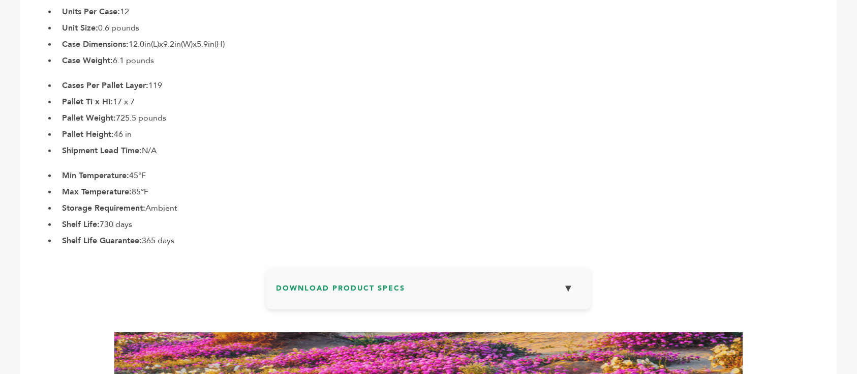
click at [530, 291] on h3 "Download Product Specs ▼" at bounding box center [428, 291] width 305 height 29
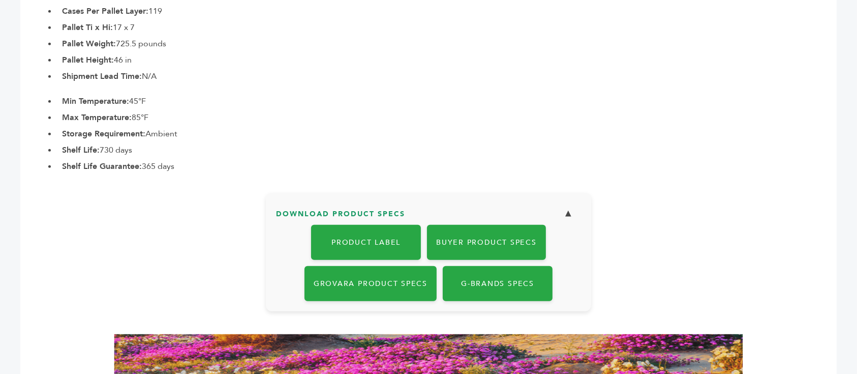
scroll to position [749, 0]
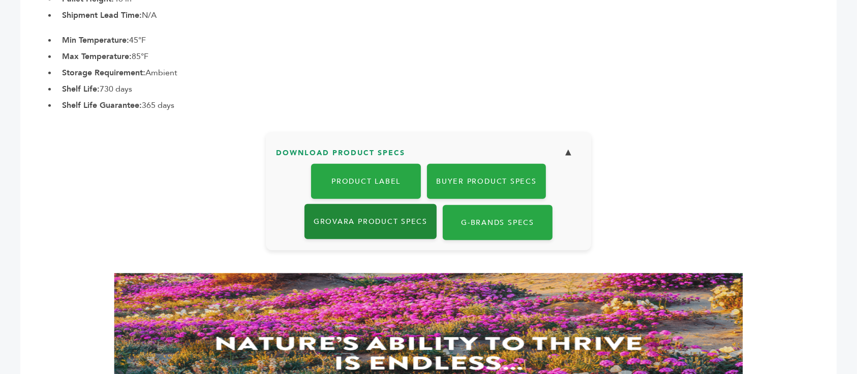
click at [418, 216] on link "Grovara Product Specs" at bounding box center [370, 221] width 132 height 35
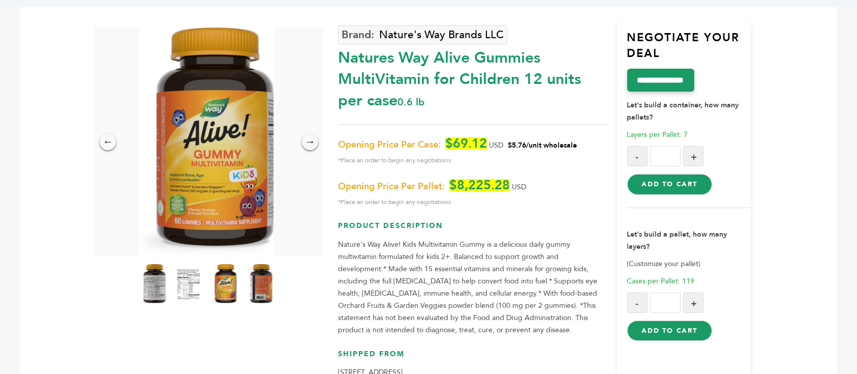
scroll to position [0, 0]
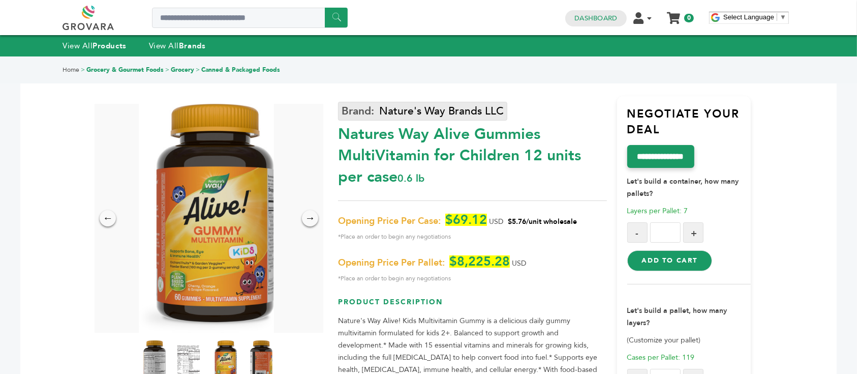
click at [420, 112] on link "Nature's Way Brands LLC" at bounding box center [422, 111] width 169 height 19
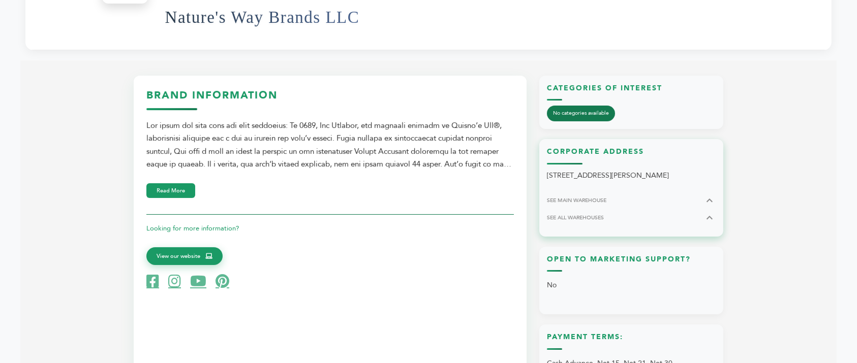
scroll to position [339, 0]
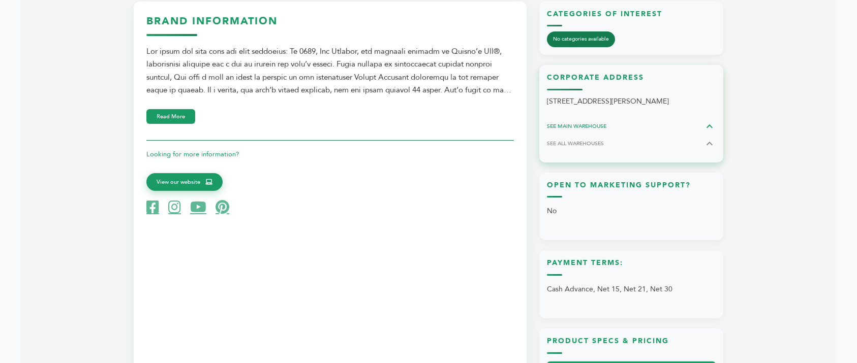
click at [642, 133] on button "SEE MAIN WAREHOUSE" at bounding box center [631, 126] width 169 height 12
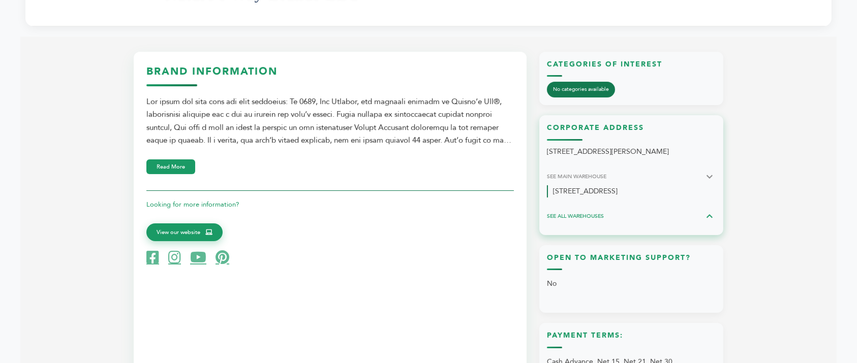
scroll to position [135, 0]
